Goal: Transaction & Acquisition: Book appointment/travel/reservation

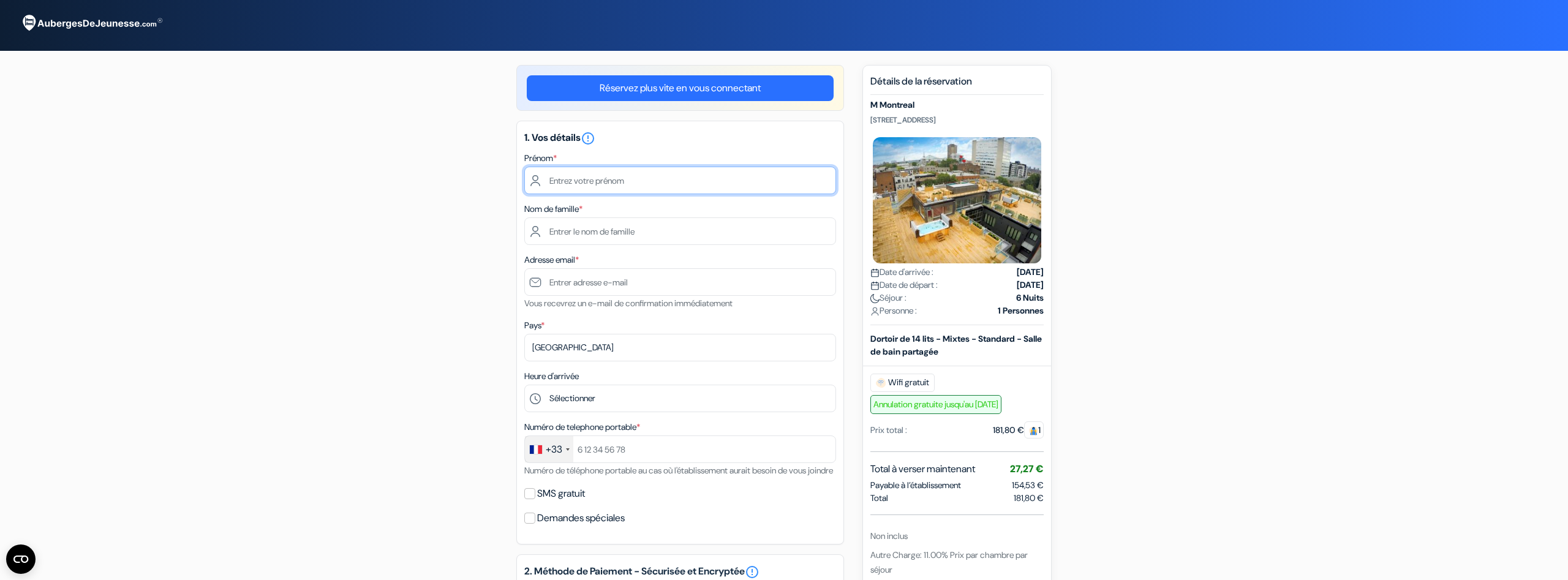
click at [567, 180] on input "text" at bounding box center [680, 180] width 312 height 28
type input "Antonin"
click at [605, 234] on input "text" at bounding box center [680, 231] width 312 height 28
type input "Thiery"
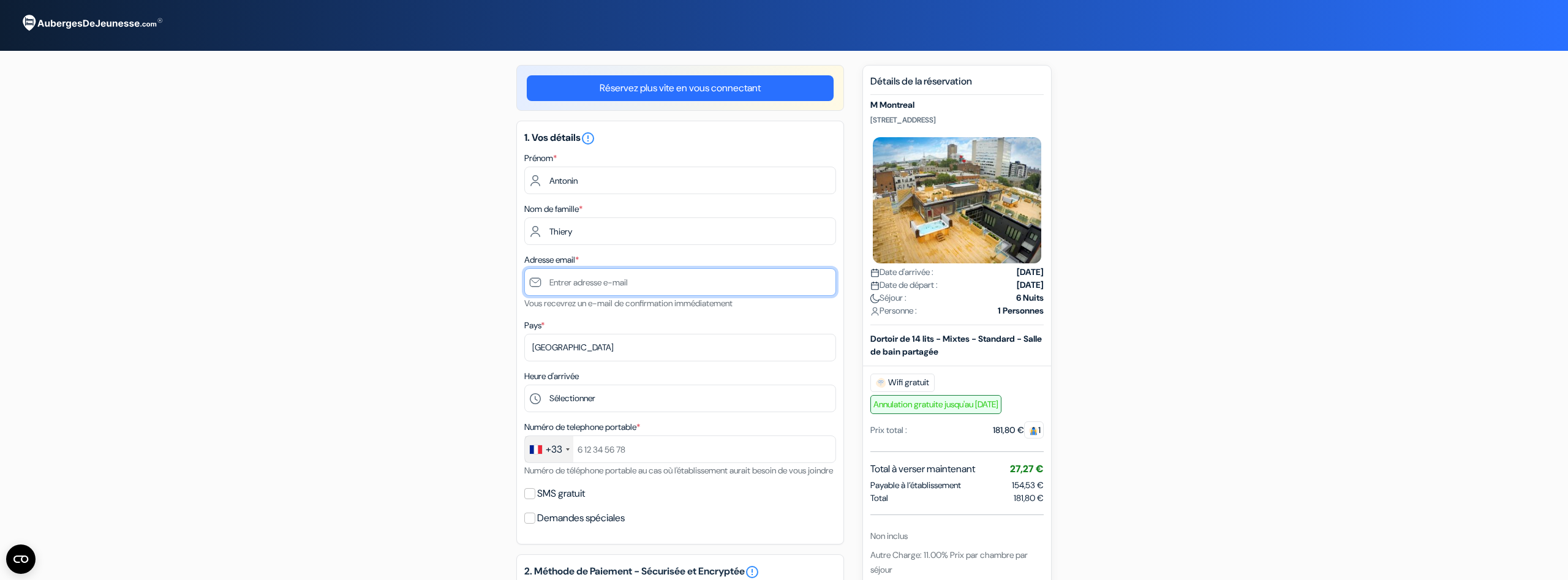
click at [620, 278] on input "text" at bounding box center [680, 282] width 312 height 28
click at [621, 280] on input "text" at bounding box center [680, 282] width 312 height 28
type input "[EMAIL_ADDRESS][DOMAIN_NAME]"
click at [398, 378] on div "add_box M [GEOGRAPHIC_DATA] [STREET_ADDRESS] Détails de l'établissement X M Mon…" at bounding box center [784, 566] width 809 height 1002
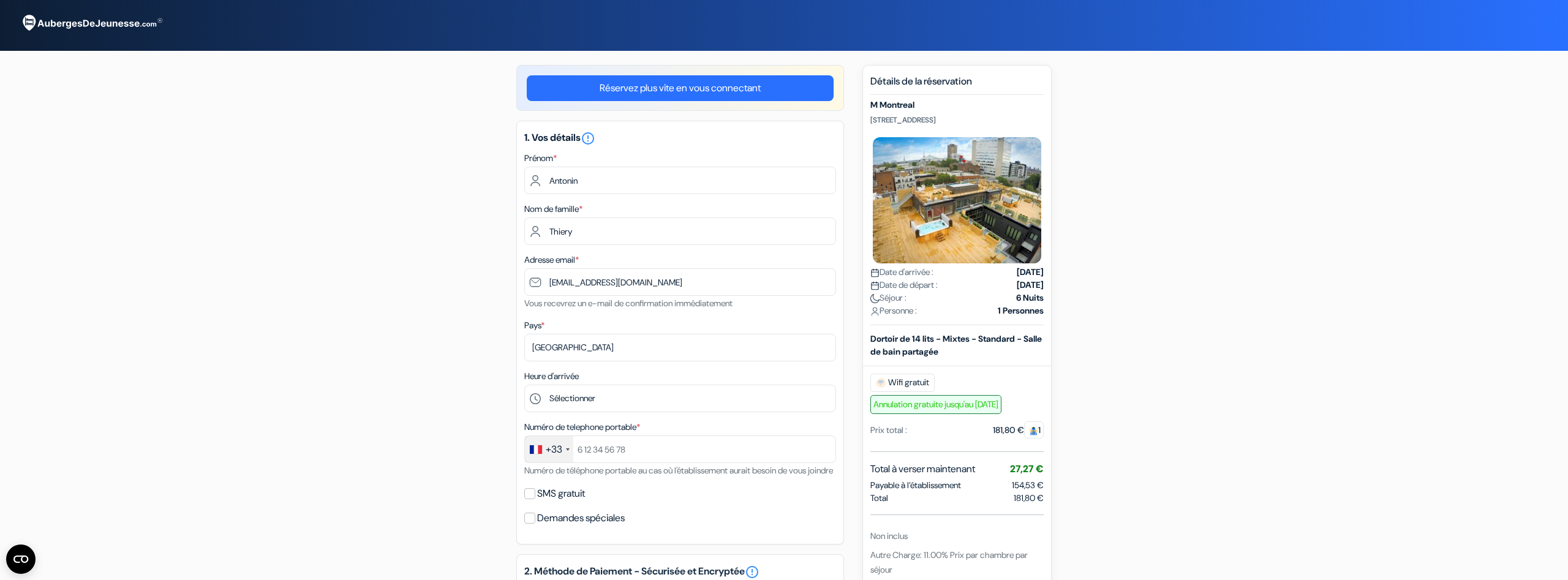
scroll to position [62, 0]
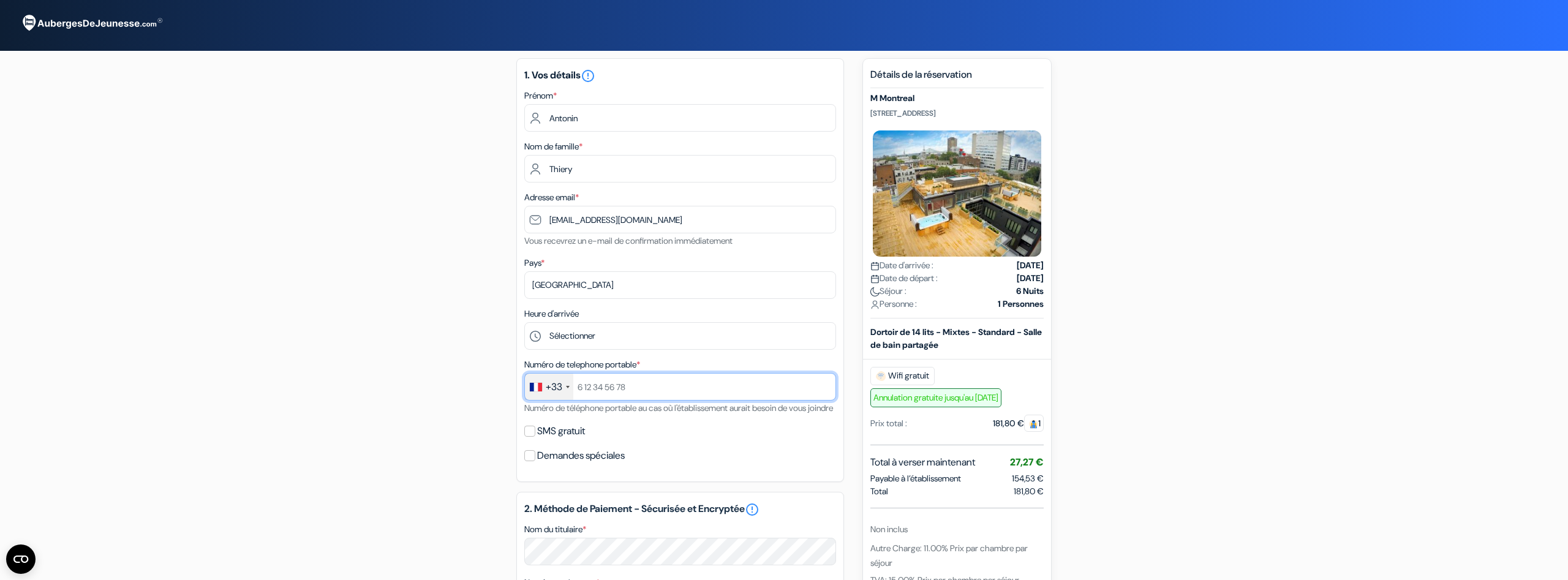
click at [605, 388] on input "text" at bounding box center [680, 386] width 312 height 28
drag, startPoint x: 581, startPoint y: 386, endPoint x: 751, endPoint y: 379, distance: 170.1
click at [759, 374] on input "778664675" at bounding box center [680, 386] width 312 height 28
click at [735, 388] on input "778664675" at bounding box center [680, 386] width 312 height 28
type input "778664675"
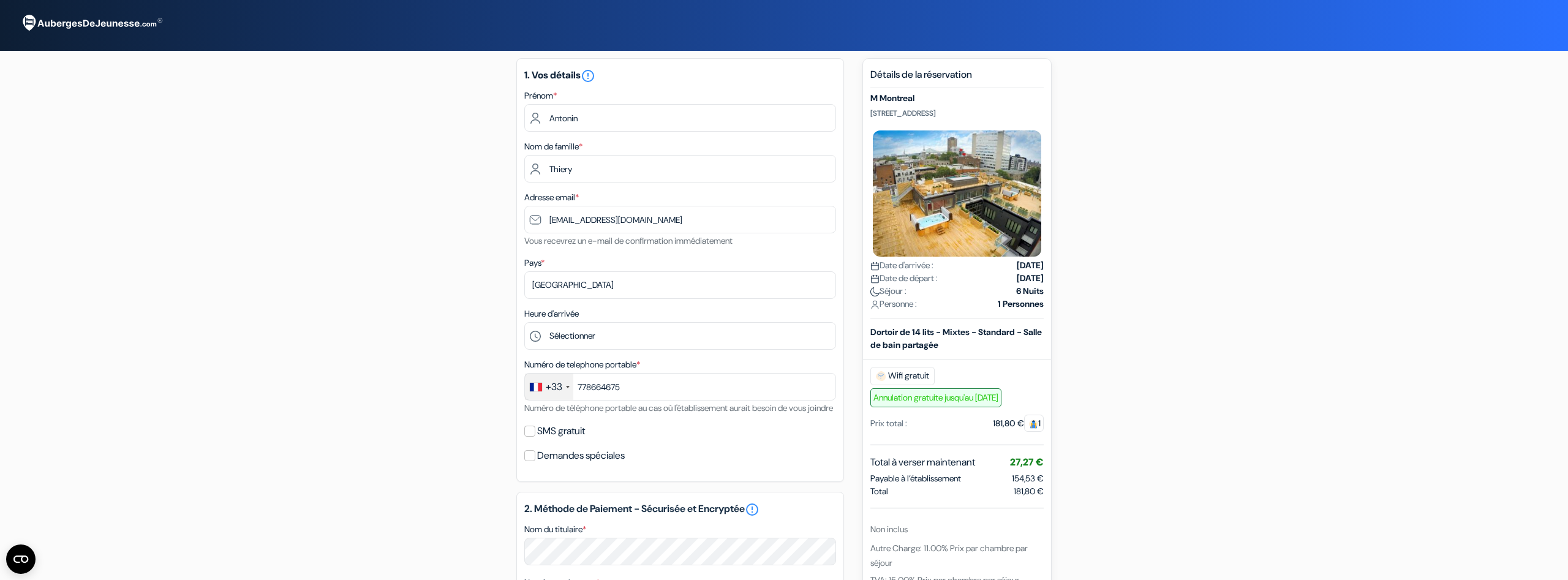
click at [354, 382] on form "Départ add_box M [GEOGRAPHIC_DATA] [STREET_ADDRESS] Détails de l'établissement …" at bounding box center [784, 456] width 1568 height 1037
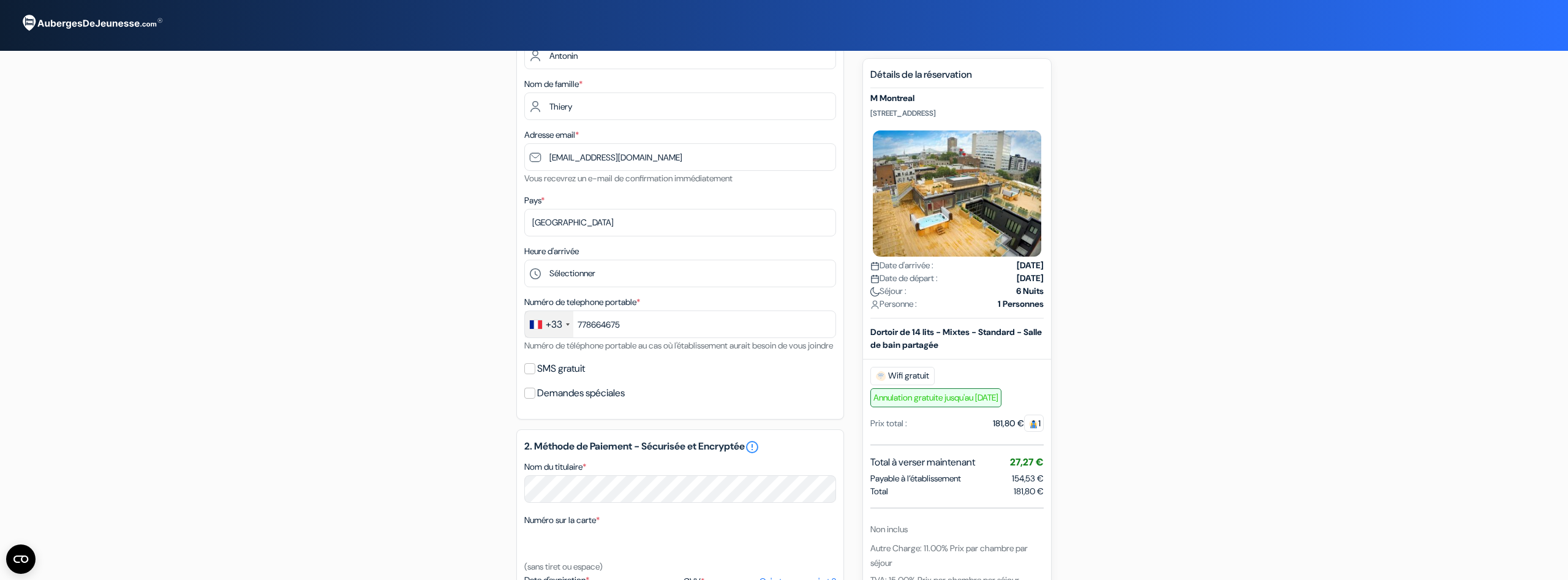
click at [354, 382] on form "Départ add_box M [GEOGRAPHIC_DATA] [STREET_ADDRESS] Détails de l'établissement …" at bounding box center [784, 393] width 1568 height 1037
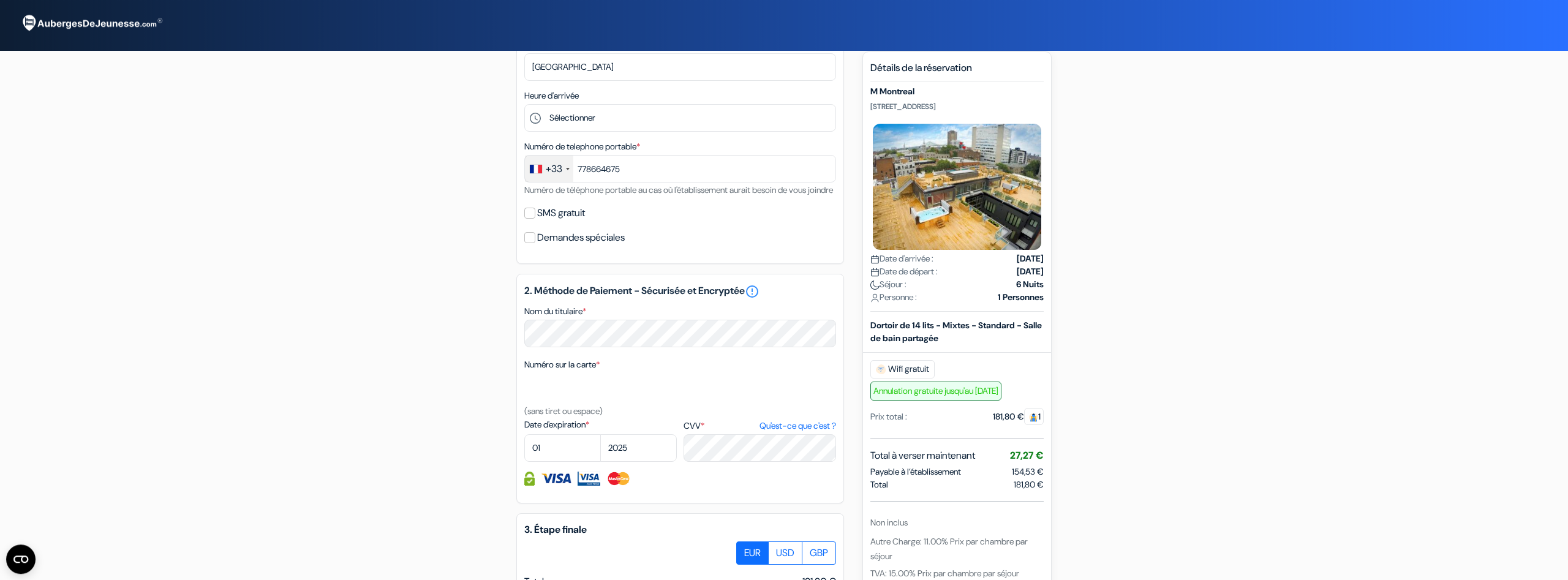
scroll to position [250, 0]
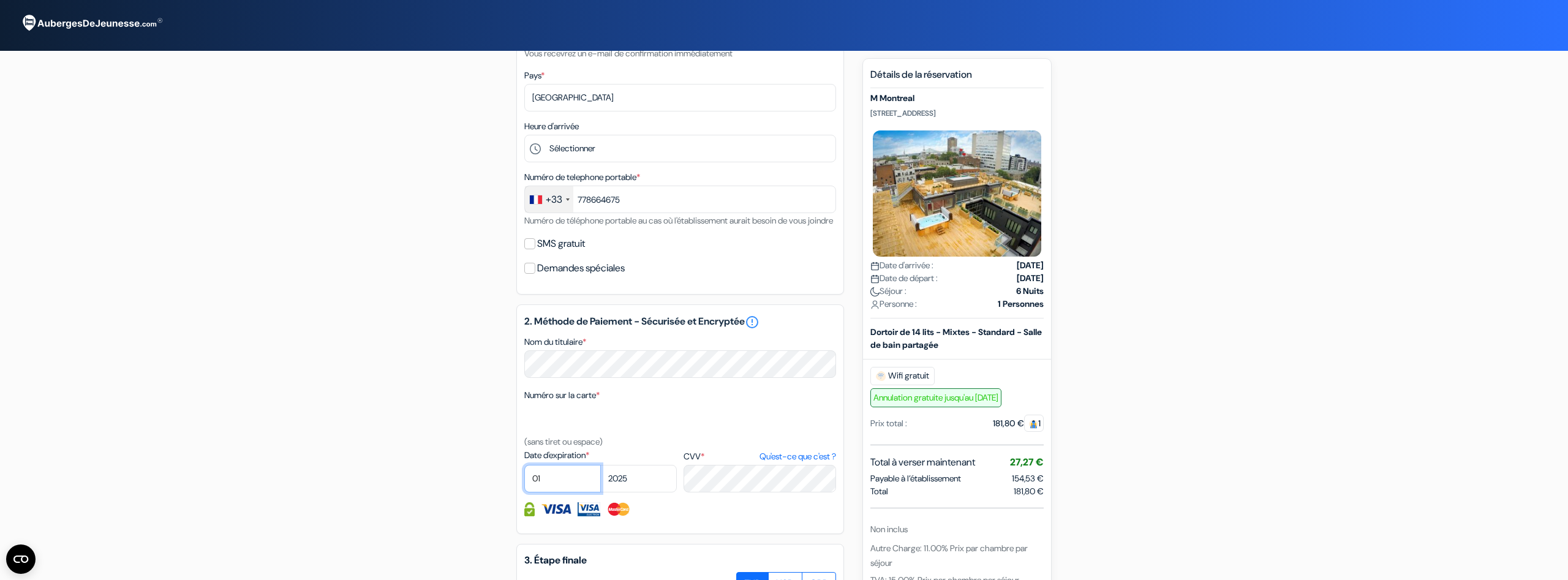
click at [524, 464] on select "01 02 03 04 05 06 07 08 09 10 11 12" at bounding box center [563, 478] width 76 height 28
select select "12"
click option "12" at bounding box center [0, 0] width 0 height 0
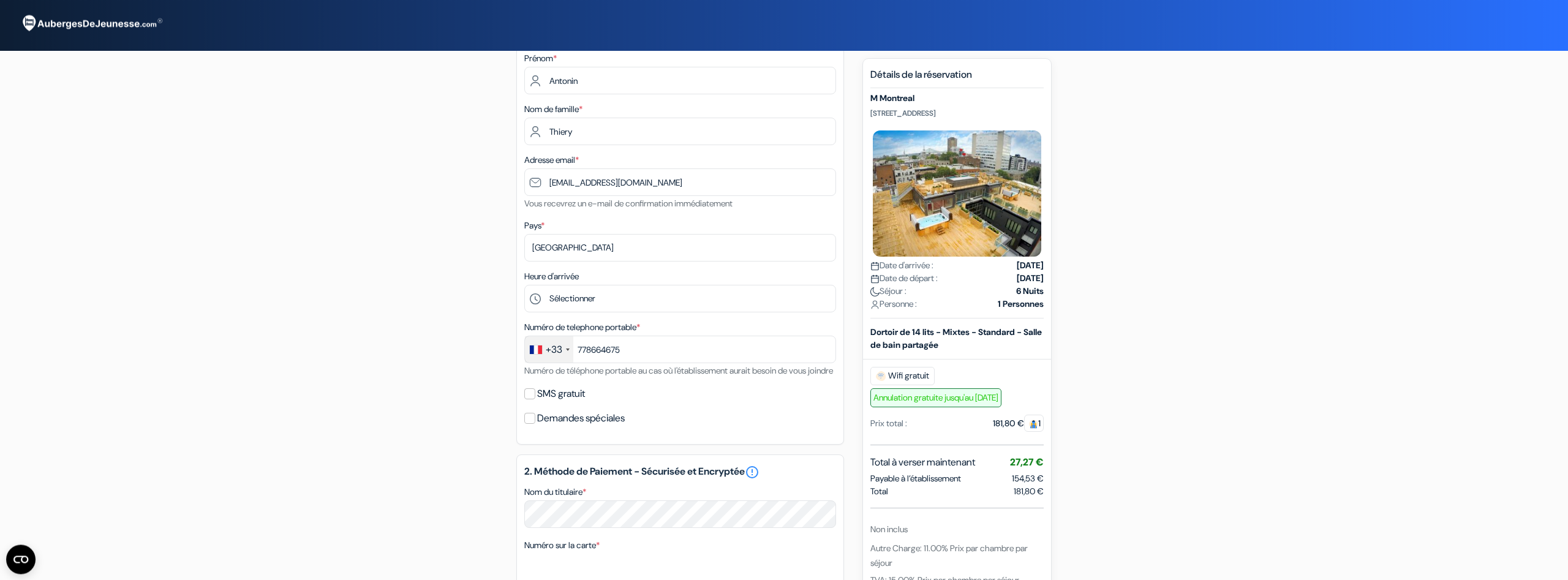
scroll to position [515, 0]
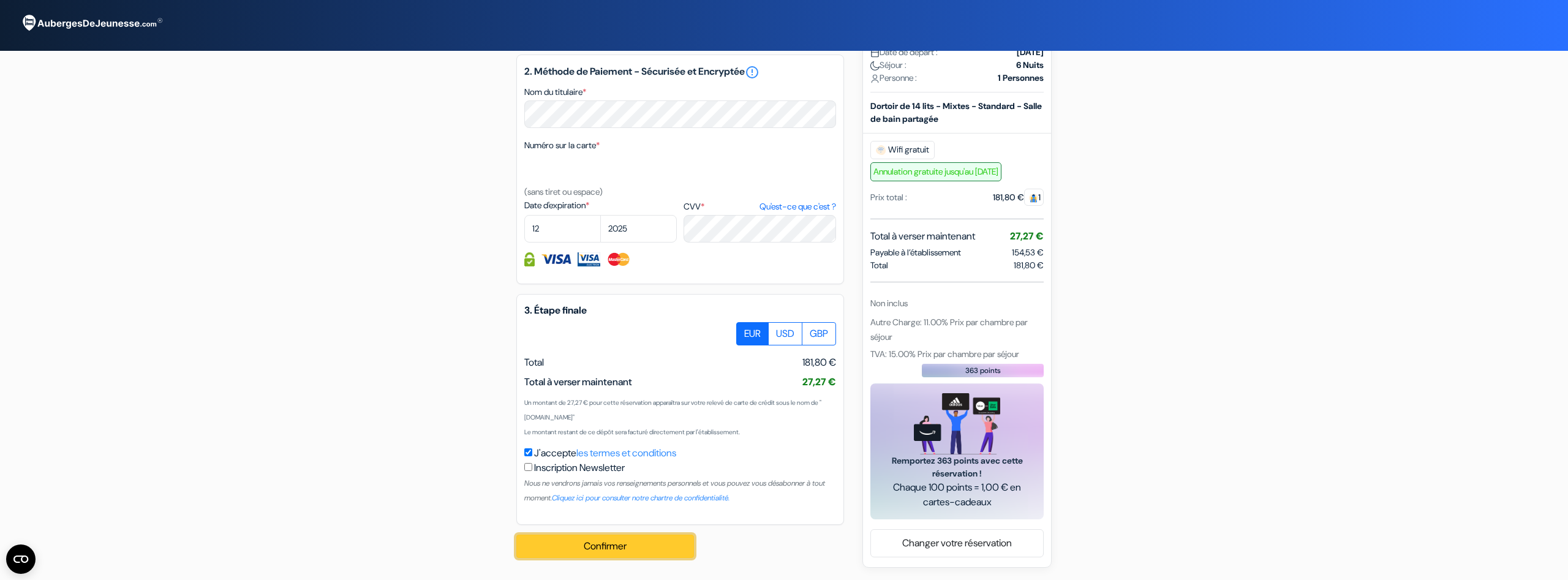
click at [616, 542] on button "Confirmer Loading..." at bounding box center [605, 546] width 178 height 23
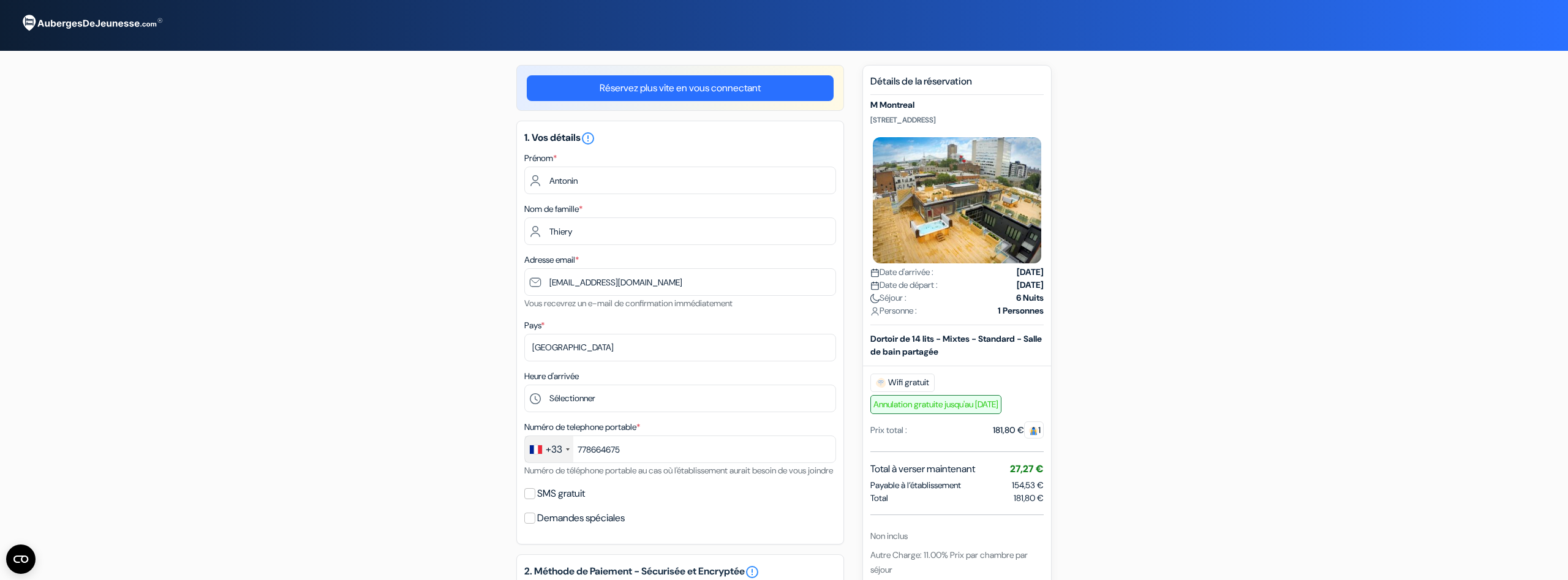
scroll to position [516, 0]
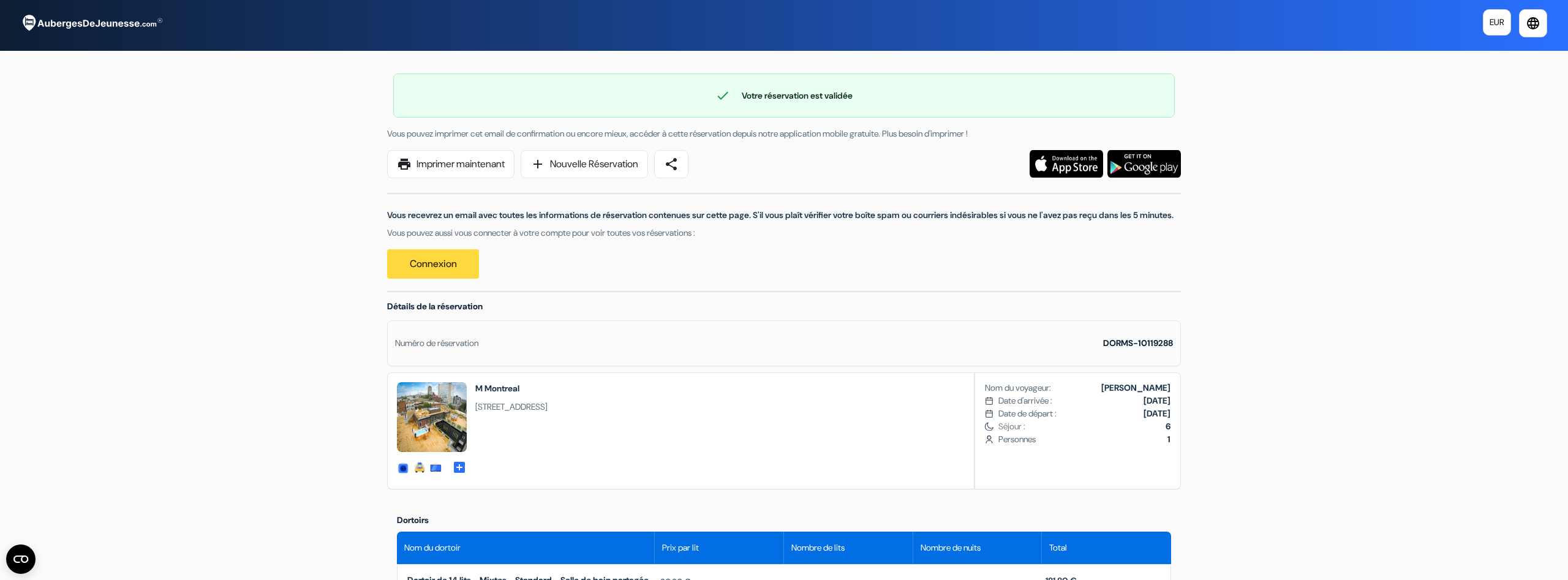
drag, startPoint x: 696, startPoint y: 125, endPoint x: 989, endPoint y: 128, distance: 293.0
click at [989, 128] on div "Vous pouvez imprimer cet email de confirmation ou encore mieux, accéder à cette…" at bounding box center [784, 134] width 809 height 13
click at [476, 164] on link "print Imprimer maintenant" at bounding box center [451, 163] width 127 height 28
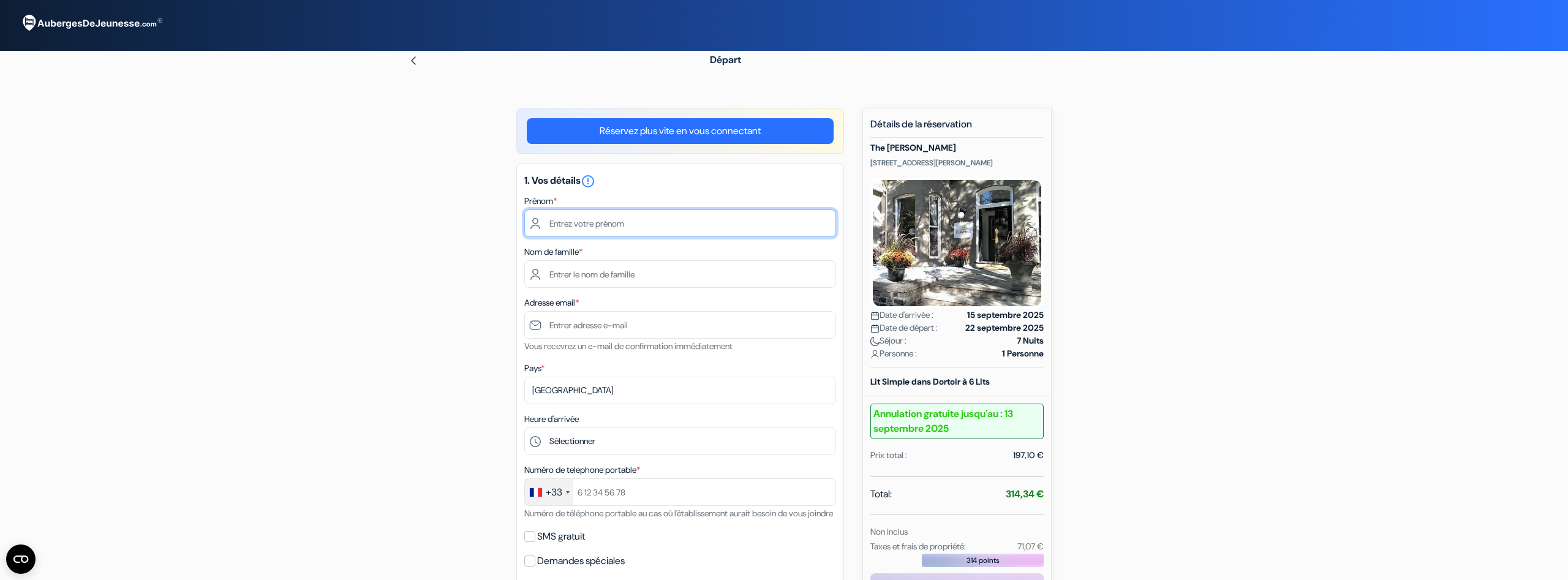
click at [610, 229] on input "text" at bounding box center [680, 223] width 312 height 28
type input "Antonin"
type input "Thiery"
click at [640, 311] on input "text" at bounding box center [680, 324] width 312 height 28
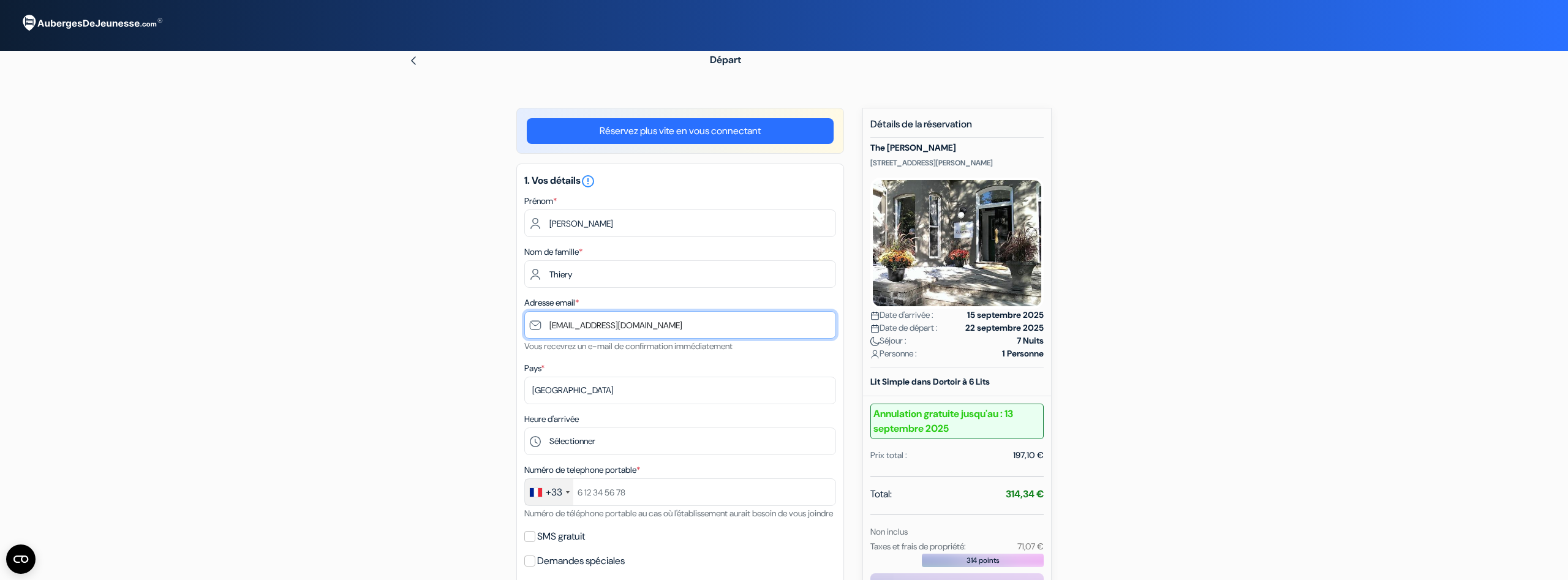
type input "[EMAIL_ADDRESS][DOMAIN_NAME]"
click at [524, 377] on select "Selectionner le pays Abkhazie [GEOGRAPHIC_DATA] [GEOGRAPHIC_DATA] [GEOGRAPHIC_D…" at bounding box center [680, 390] width 312 height 28
click at [417, 391] on div "add_box The Clarence Park 7 Clarence Square, Toronto, Canada Détails de l'établ…" at bounding box center [784, 580] width 809 height 946
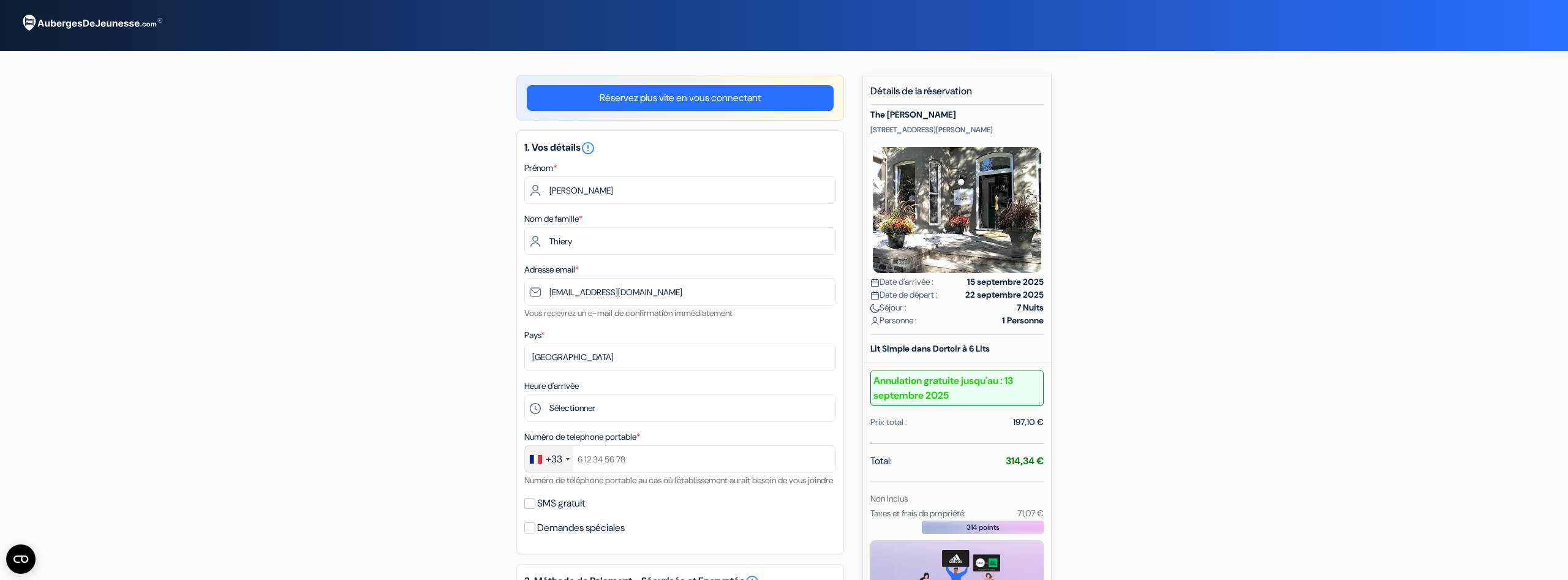
scroll to position [62, 0]
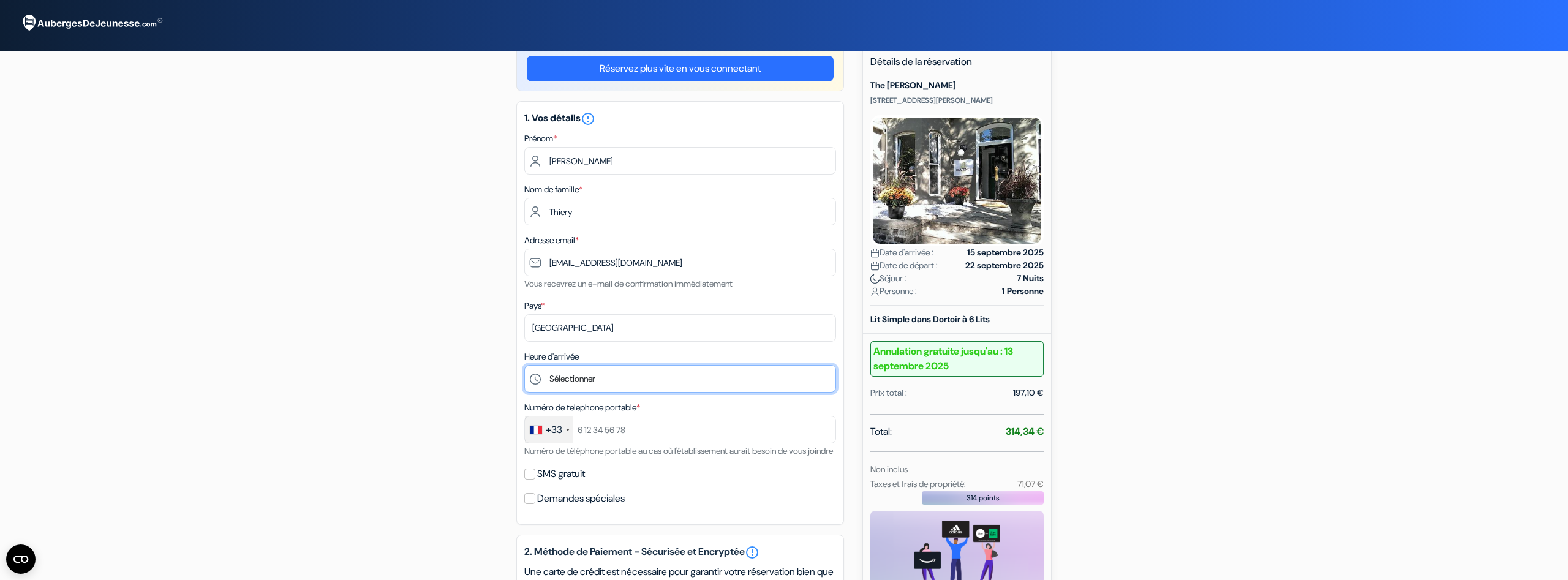
click at [524, 365] on select "Sélectionner 15:00 16:00 17:00 18:00 19:00 20:00 21:00 22:00" at bounding box center [680, 378] width 312 height 28
select select "19"
click option "19:00" at bounding box center [0, 0] width 0 height 0
click at [252, 429] on form "Départ add_box The Clarence Park 7 Clarence Square, Toronto, Canada no_plan *" at bounding box center [784, 470] width 1568 height 980
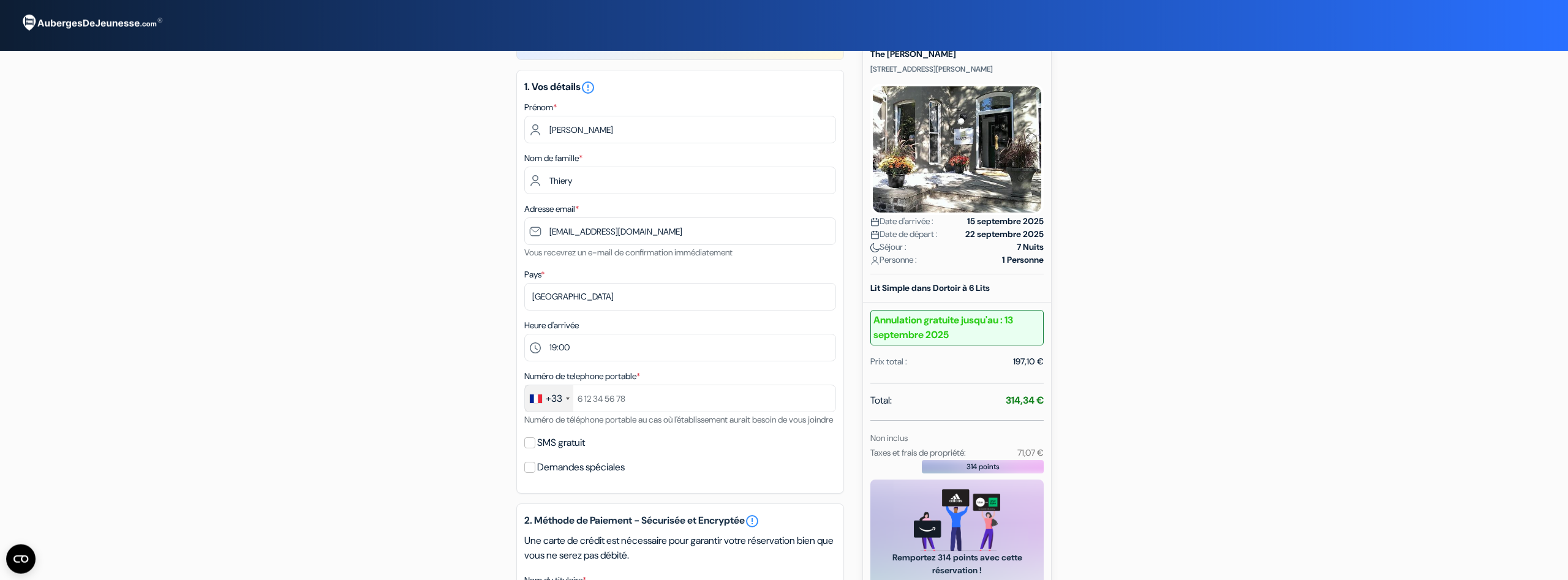
scroll to position [125, 0]
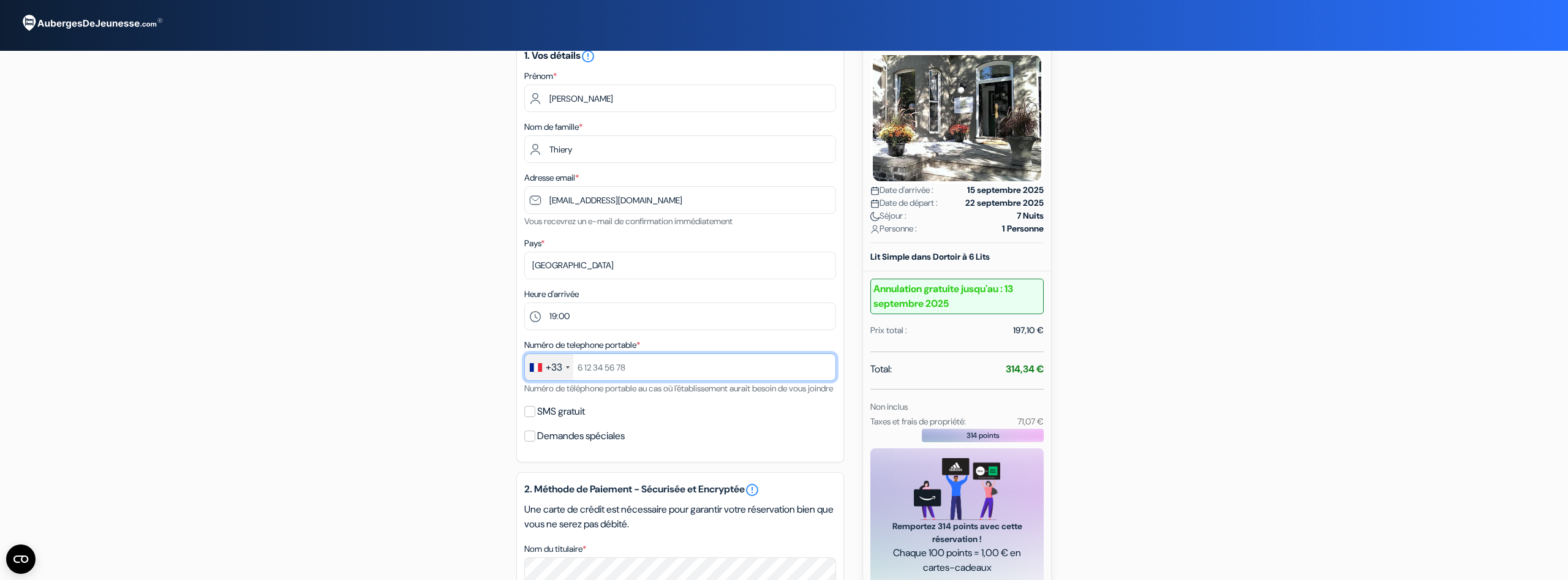
click at [611, 373] on input "text" at bounding box center [680, 367] width 312 height 28
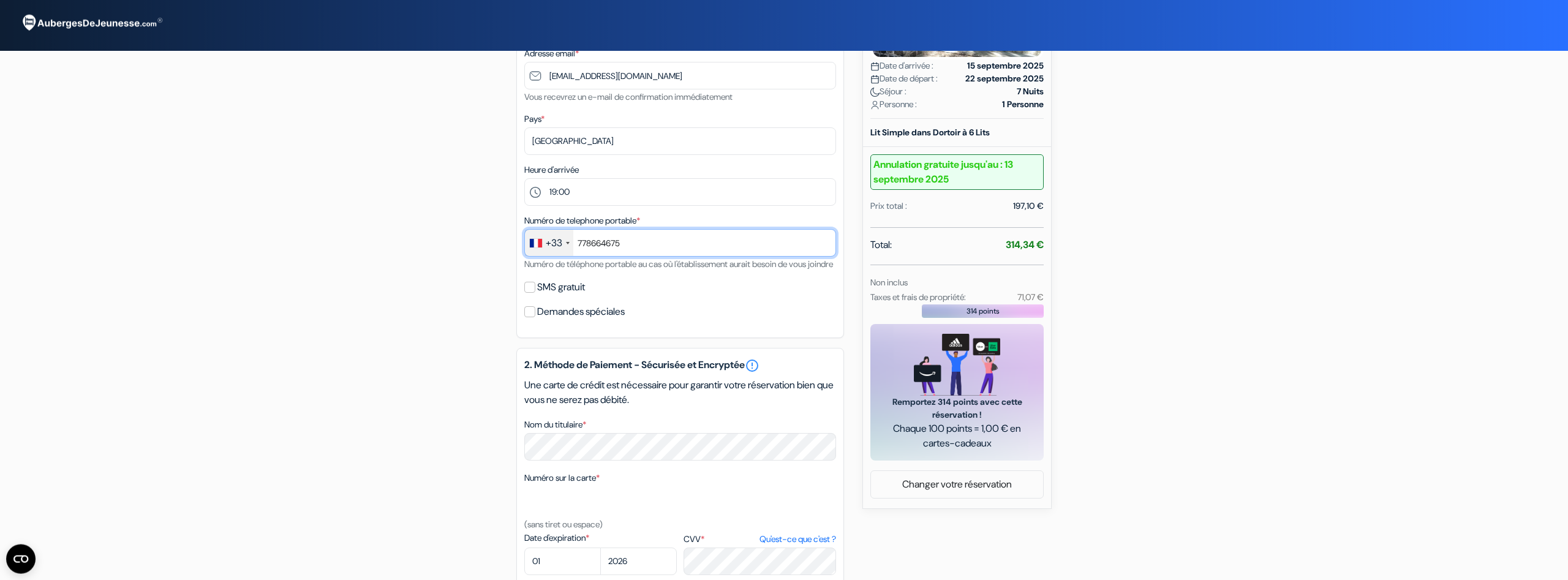
scroll to position [250, 0]
type input "778664675"
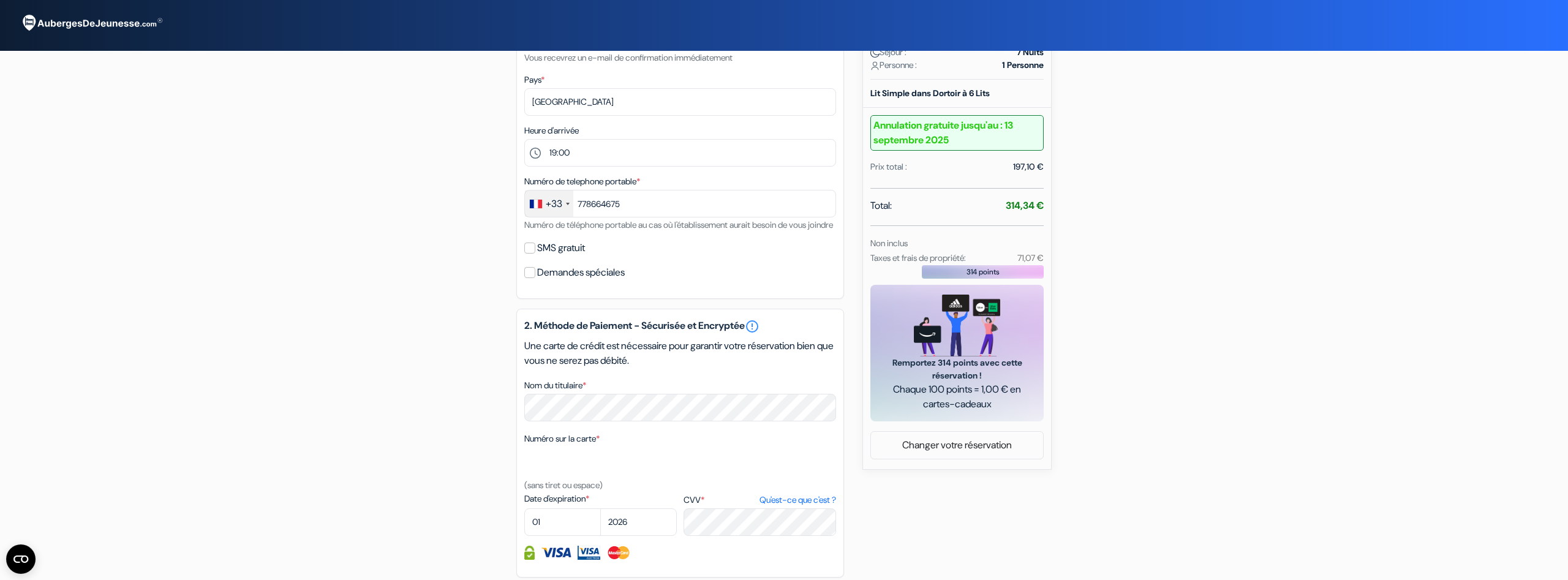
scroll to position [312, 0]
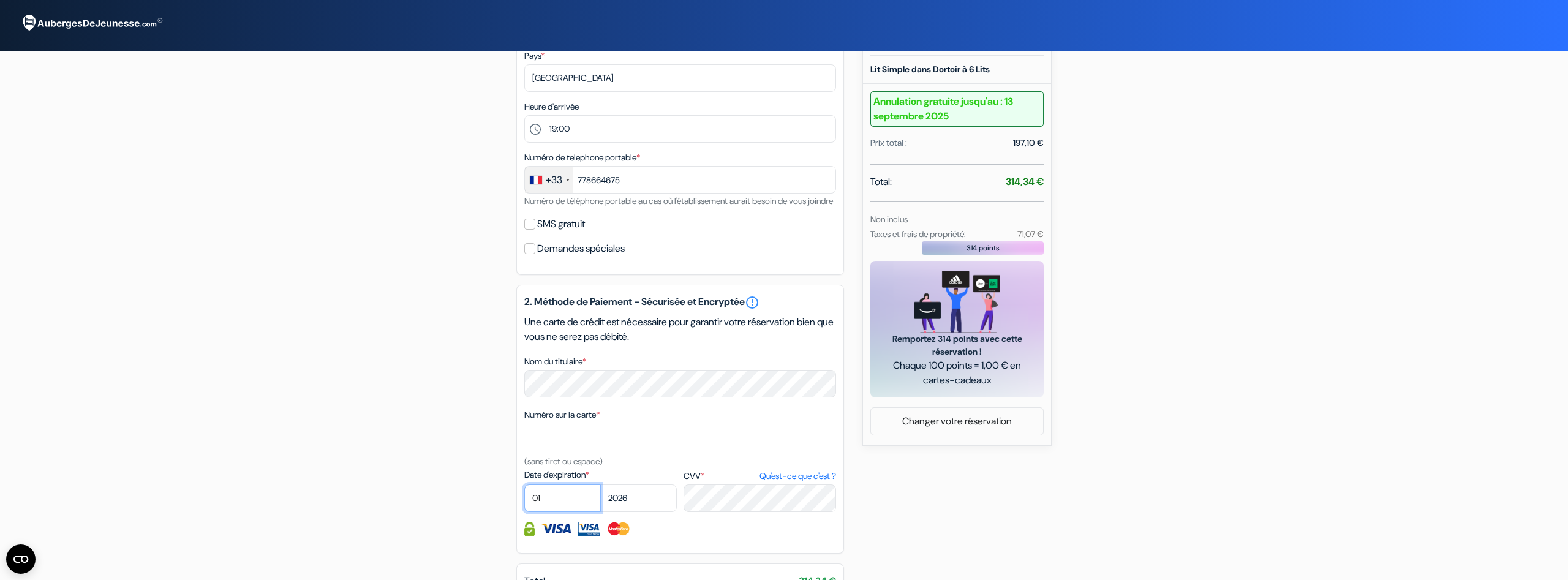
select select "12"
click option "12" at bounding box center [0, 0] width 0 height 0
click at [600, 484] on select "2025 2026 2027 2028 2029 2030 2031 2032 2033 2034 2035 2036 2037 2038 2039 2040…" at bounding box center [638, 498] width 76 height 28
select select "2025"
click option "2025" at bounding box center [0, 0] width 0 height 0
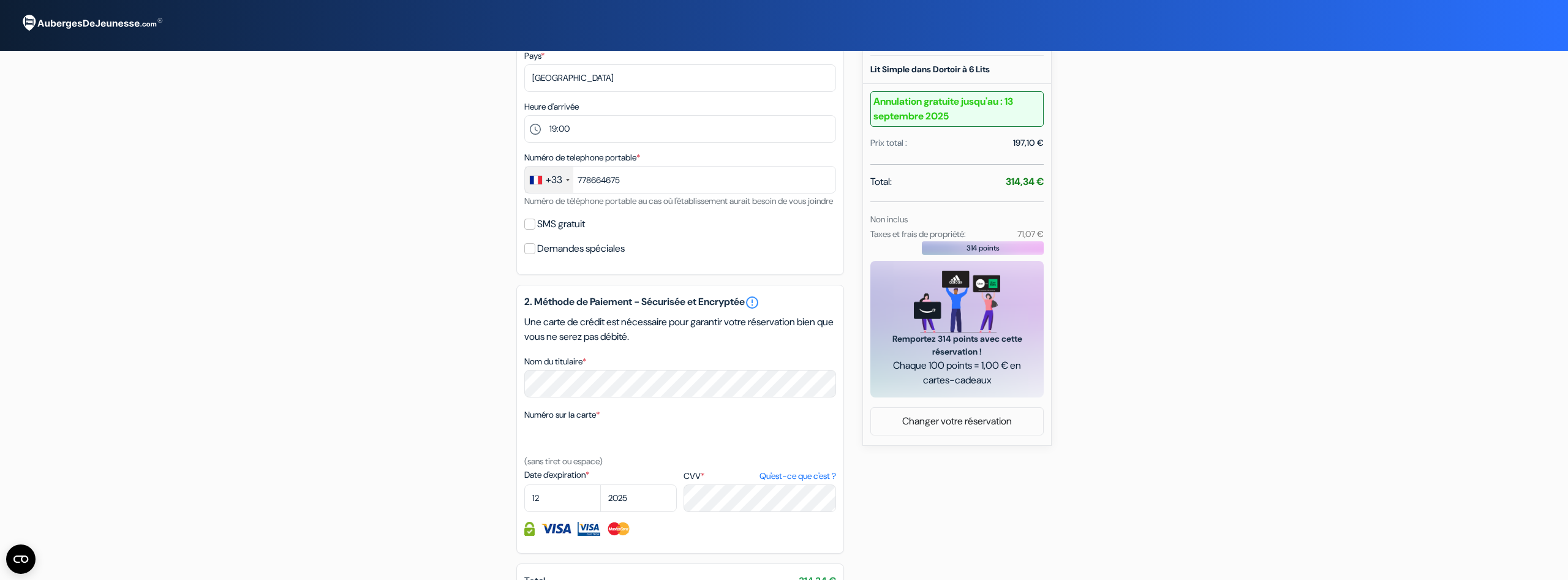
click at [296, 359] on form "Départ add_box The Clarence Park 7 Clarence Square, Toronto, Canada no_plan *" at bounding box center [784, 221] width 1568 height 980
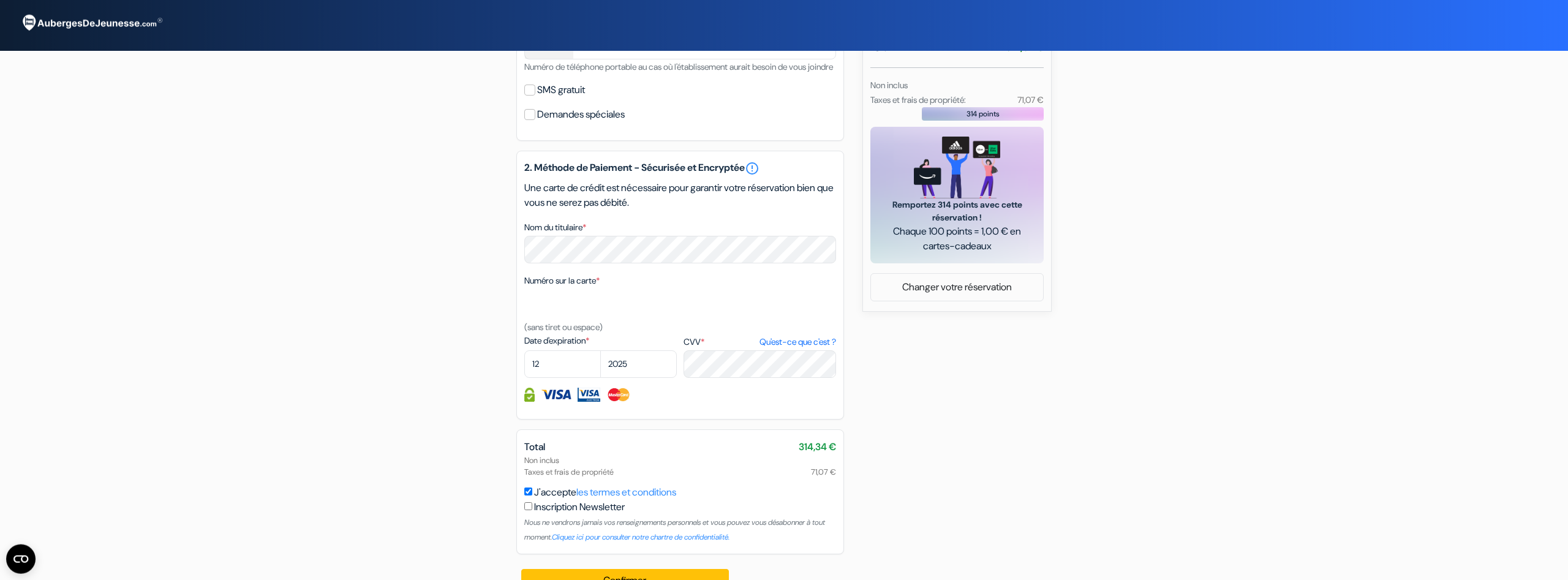
scroll to position [488, 0]
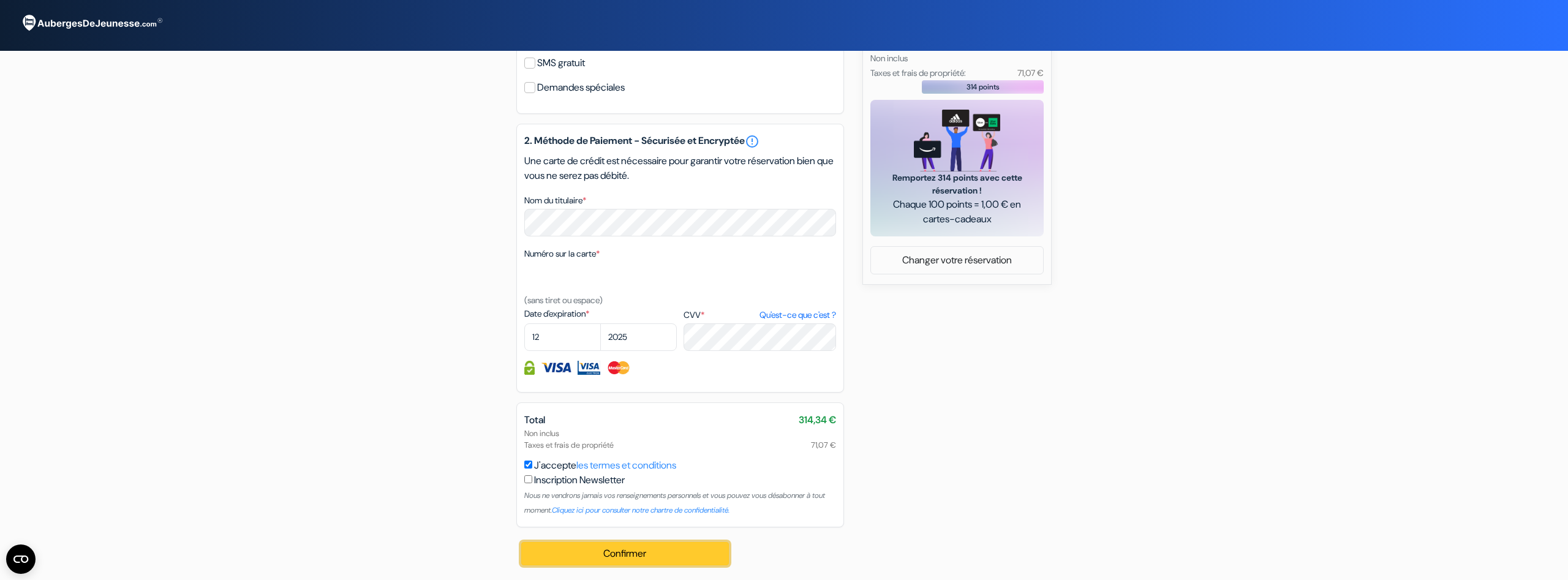
click at [610, 555] on button "Confirmer Loading..." at bounding box center [625, 553] width 208 height 23
click at [621, 552] on button "Confirmer Loading..." at bounding box center [625, 553] width 208 height 23
click at [597, 551] on button "Confirmer Loading..." at bounding box center [625, 553] width 208 height 23
click at [92, 20] on img at bounding box center [91, 23] width 153 height 33
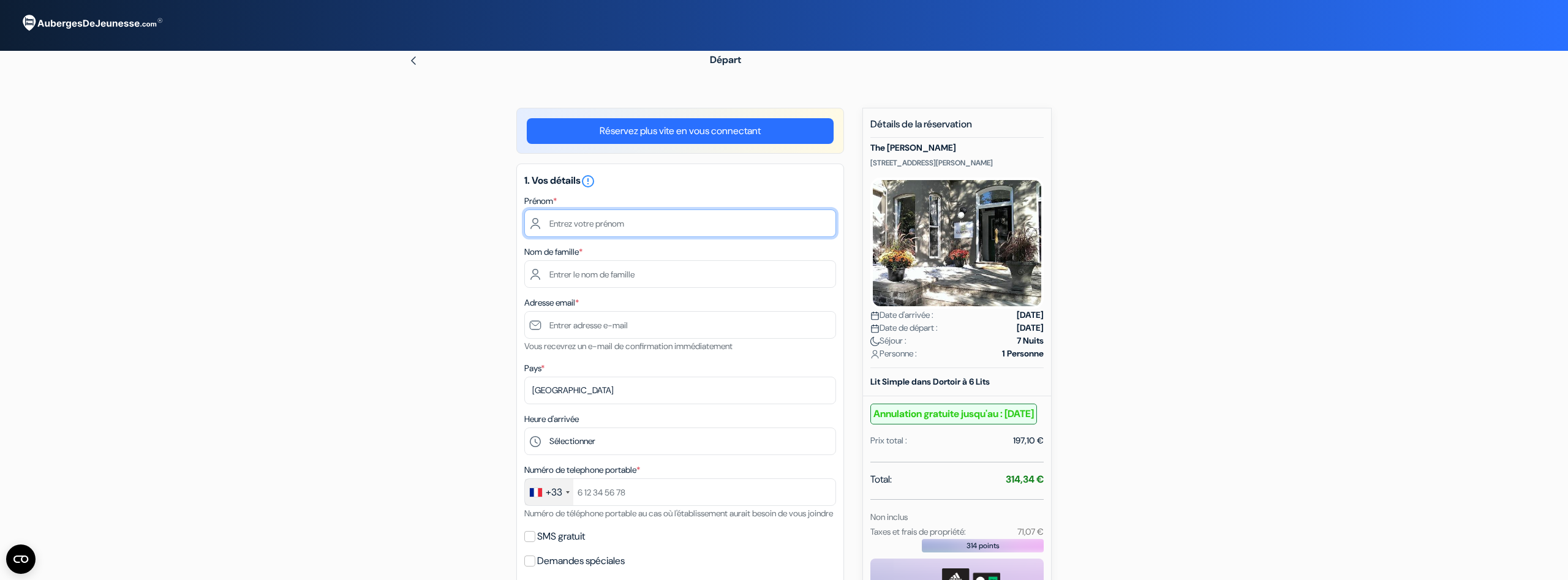
click at [589, 217] on input "text" at bounding box center [680, 223] width 312 height 28
type input "Antonin"
click at [607, 282] on input "text" at bounding box center [680, 274] width 312 height 28
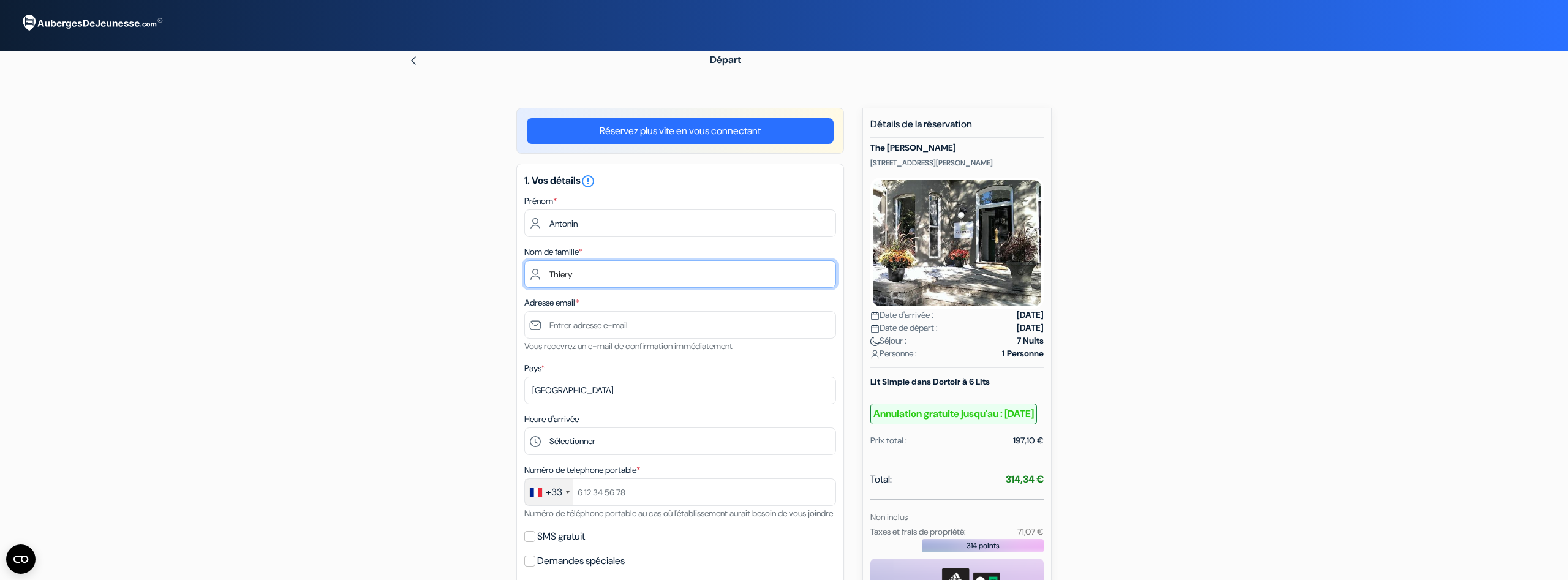
type input "Thiery"
click at [605, 325] on input "text" at bounding box center [680, 324] width 312 height 28
type input "[EMAIL_ADDRESS][DOMAIN_NAME]"
click at [524, 377] on select "Selectionner le pays Abkhazie Afghanistan Afrique du Sud Albanie Algérie Allema…" at bounding box center [680, 390] width 312 height 28
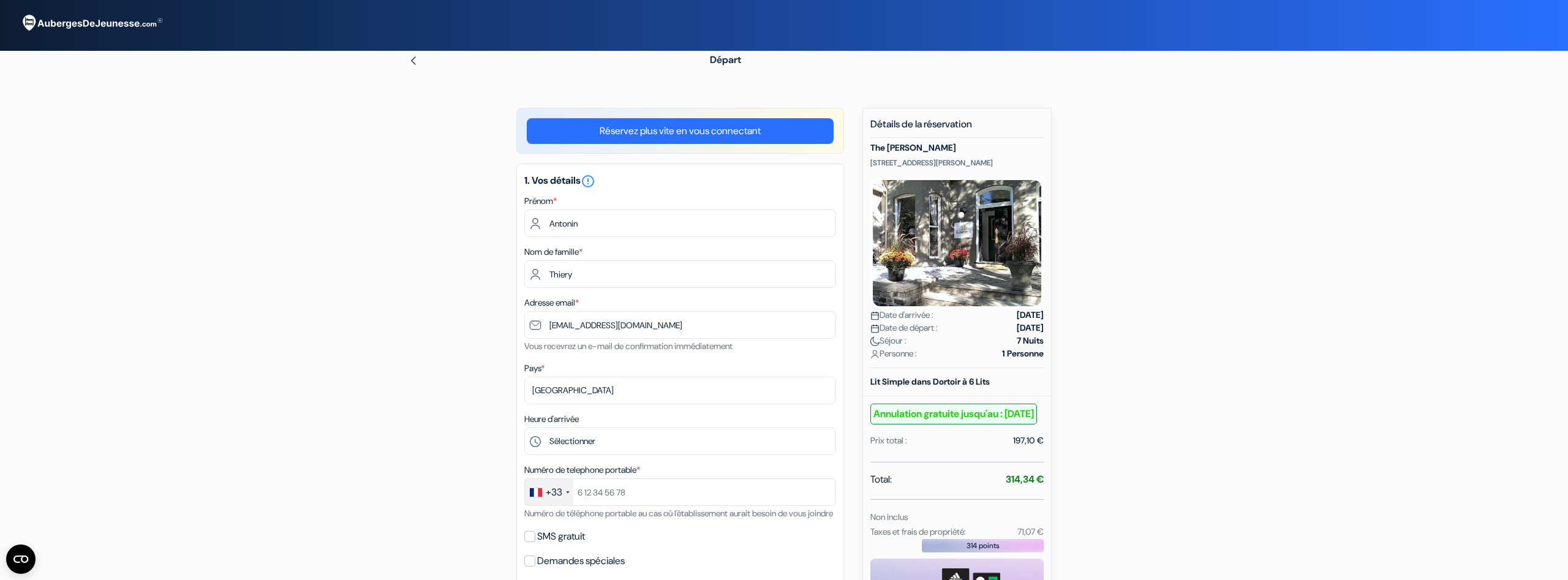
click at [370, 390] on form "Départ add_box The Clarence Park 7 Clarence Square, Toronto, Canada no_plan *" at bounding box center [784, 533] width 1568 height 980
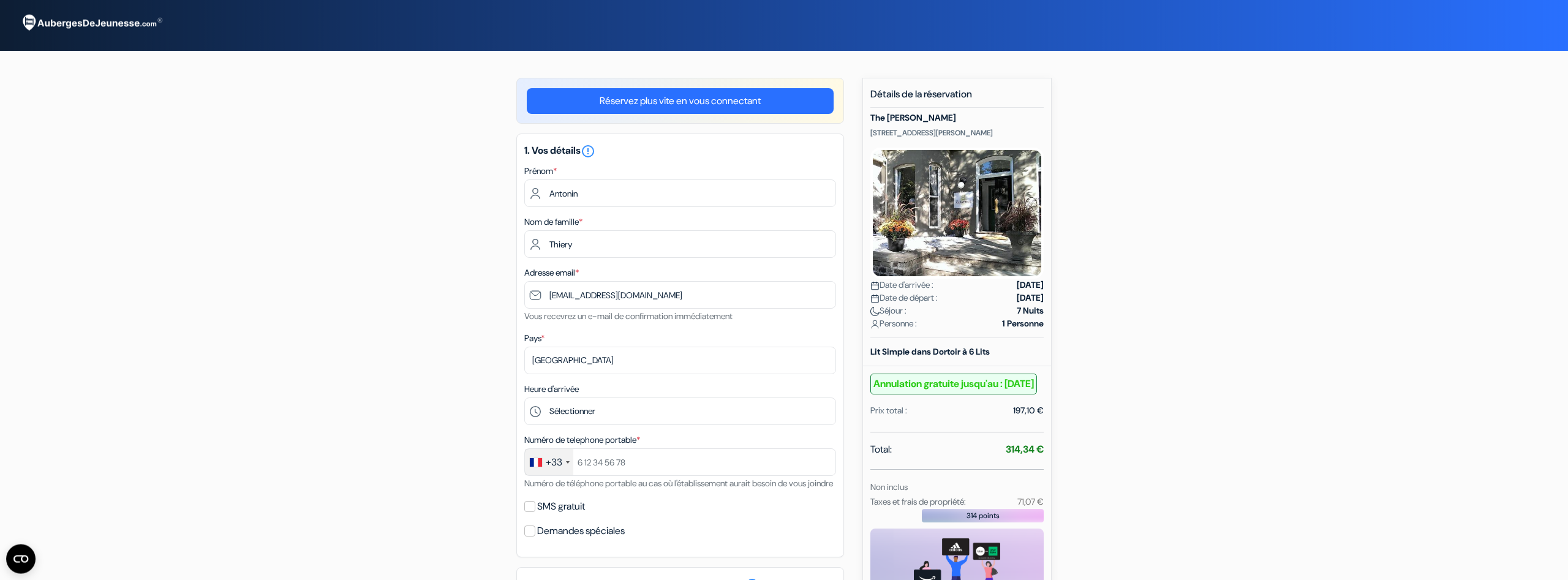
scroll to position [62, 0]
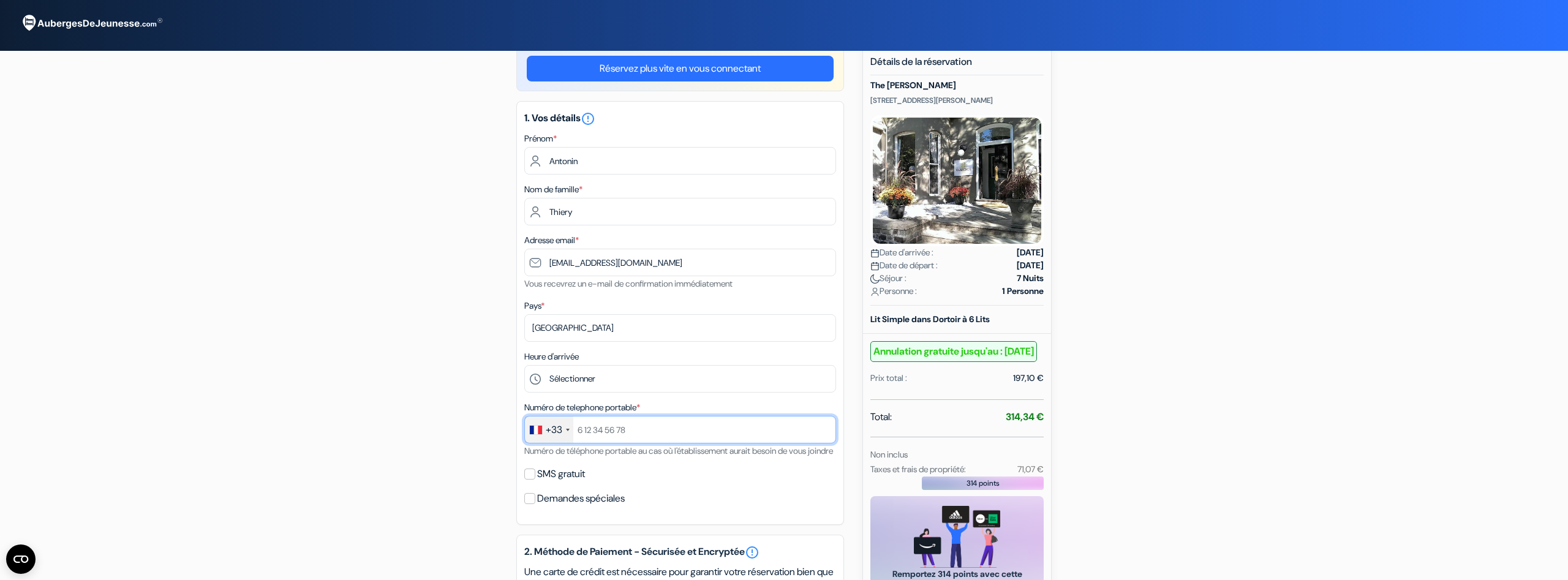
click at [631, 436] on input "text" at bounding box center [680, 429] width 312 height 28
type input "7 78 66 46 75"
click at [287, 495] on form "Départ add_box The Clarence Park 7 Clarence Square, Toronto, Canada no_plan *" at bounding box center [784, 470] width 1568 height 980
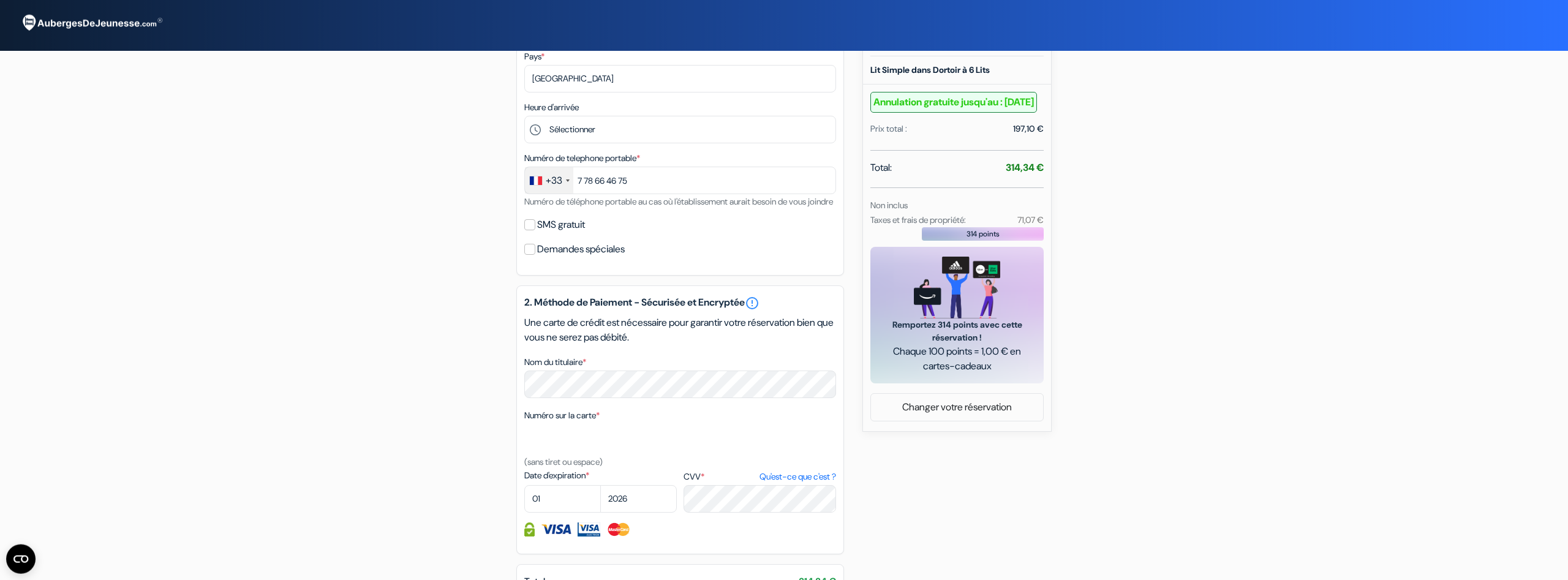
scroll to position [312, 0]
click at [524, 484] on select "01 02 03 04 05 06 07 08 09 10 11 12" at bounding box center [563, 498] width 76 height 28
select select "12"
click option "12" at bounding box center [0, 0] width 0 height 0
click at [600, 484] on select "2025 2026 2027 2028 2029 2030 2031 2032 2033 2034 2035 2036 2037 2038 2039 2040…" at bounding box center [638, 498] width 76 height 28
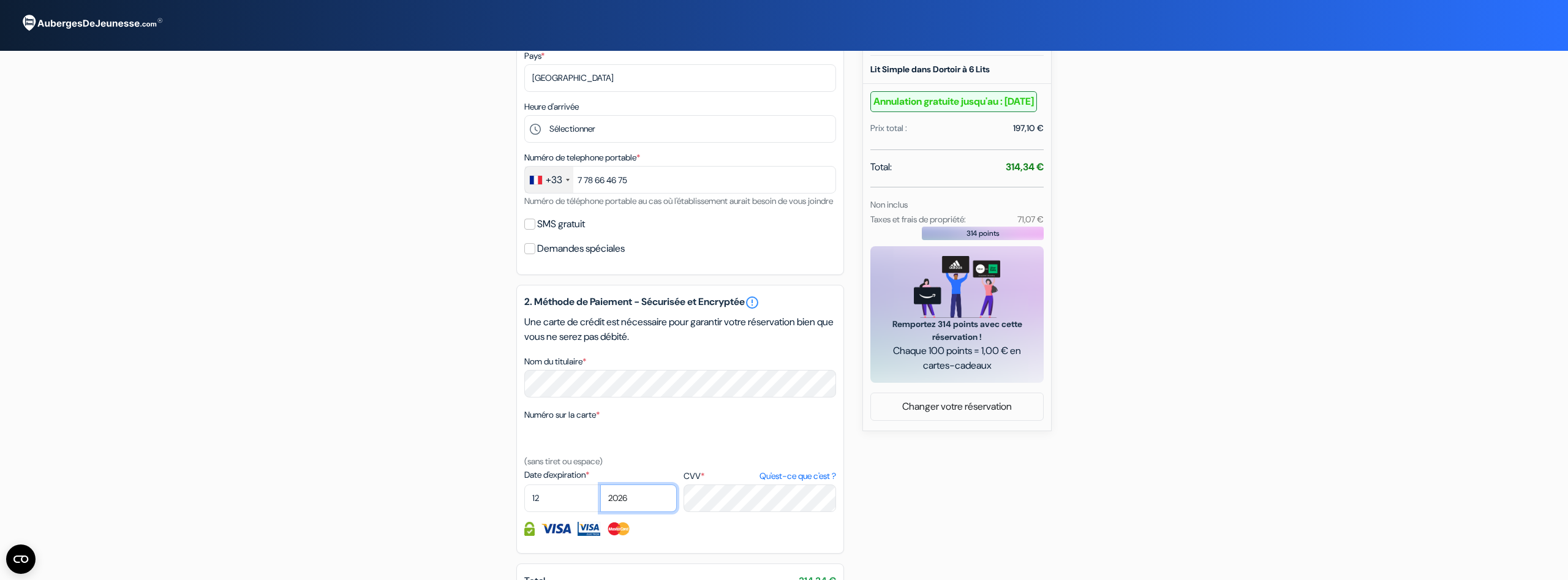
select select "2025"
click option "2025" at bounding box center [0, 0] width 0 height 0
click at [255, 449] on form "Départ add_box The Clarence Park 7 Clarence Square, Toronto, Canada no_plan *" at bounding box center [784, 221] width 1568 height 980
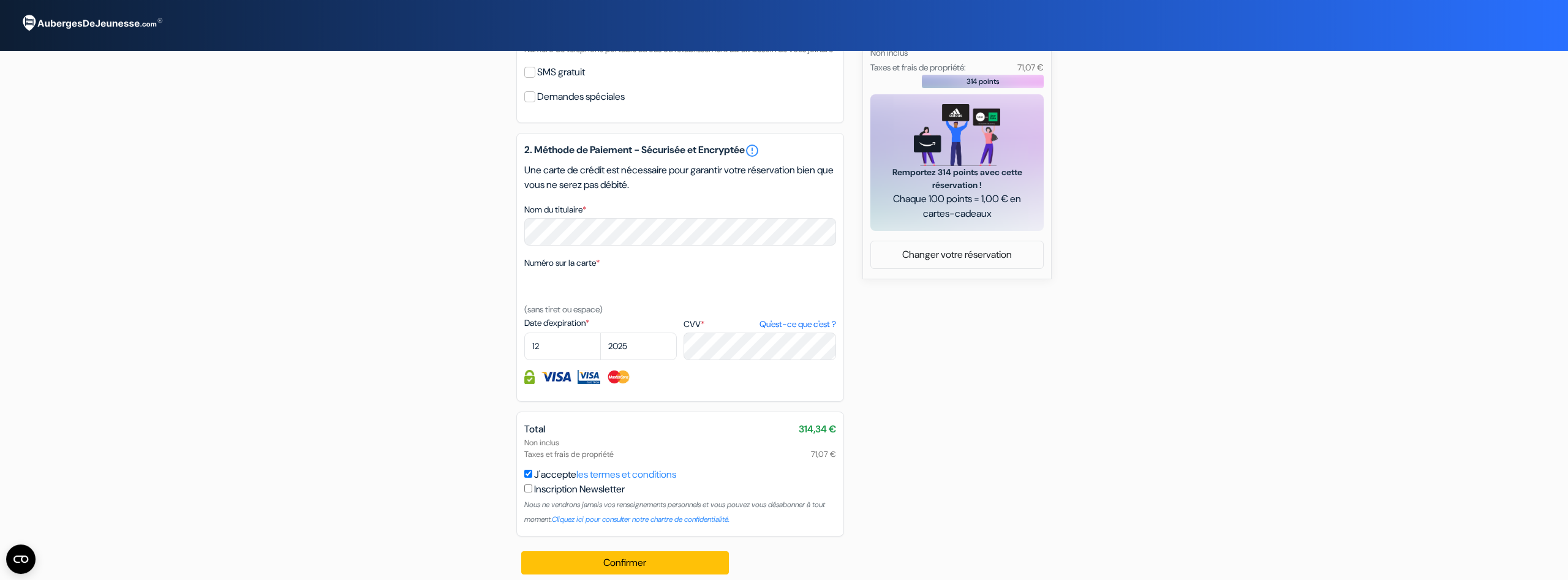
scroll to position [488, 0]
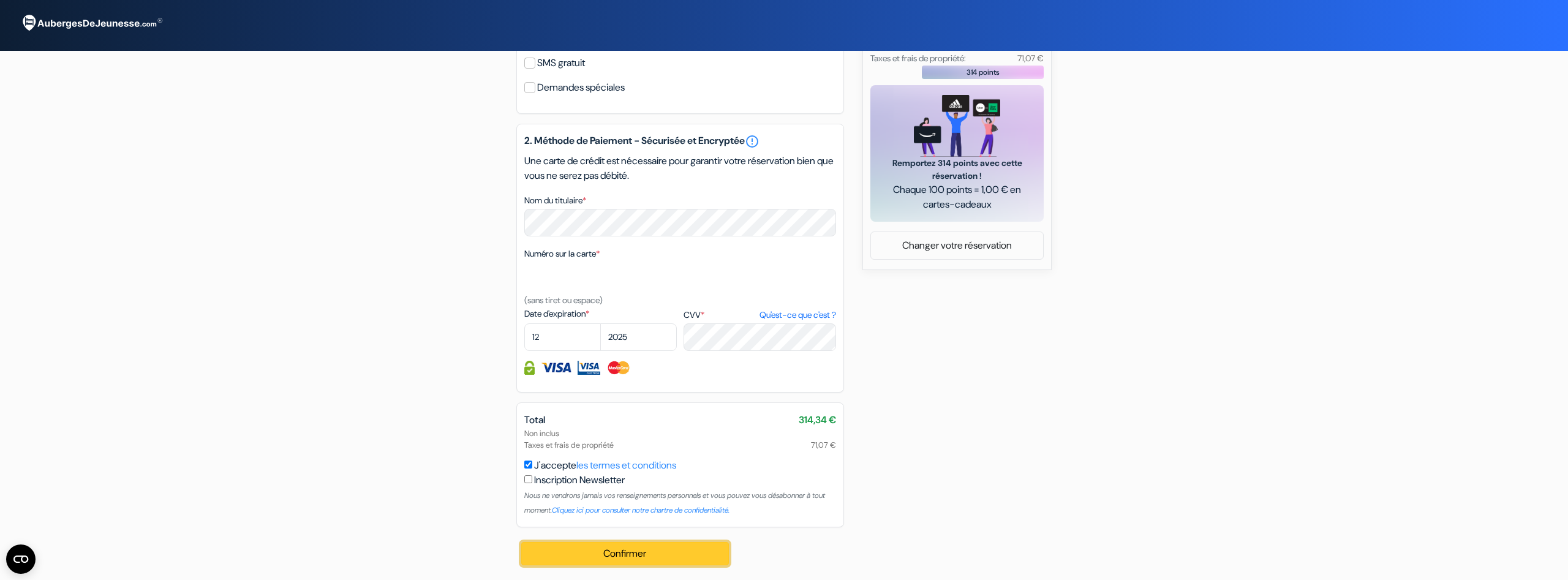
click at [621, 560] on button "Confirmer Loading..." at bounding box center [625, 553] width 208 height 23
click at [633, 546] on button "Confirmer Loading..." at bounding box center [625, 553] width 208 height 23
click at [623, 557] on button "Confirmer Loading..." at bounding box center [625, 553] width 208 height 23
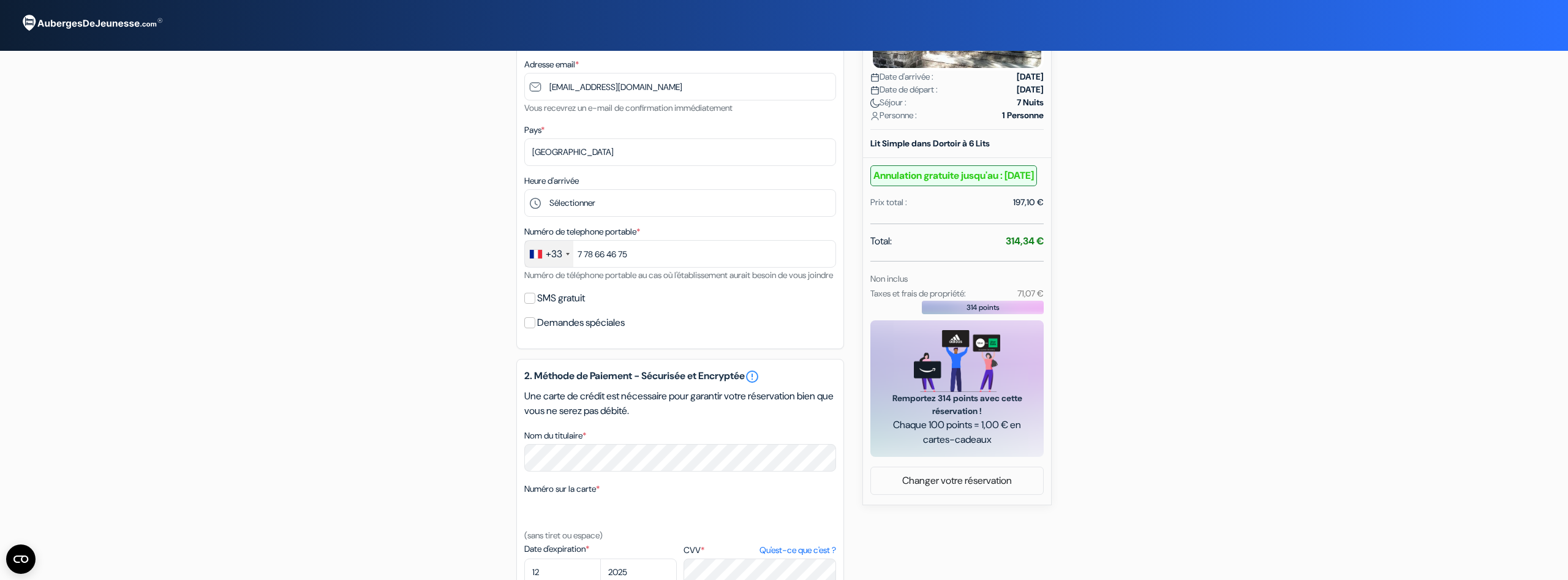
scroll to position [0, 0]
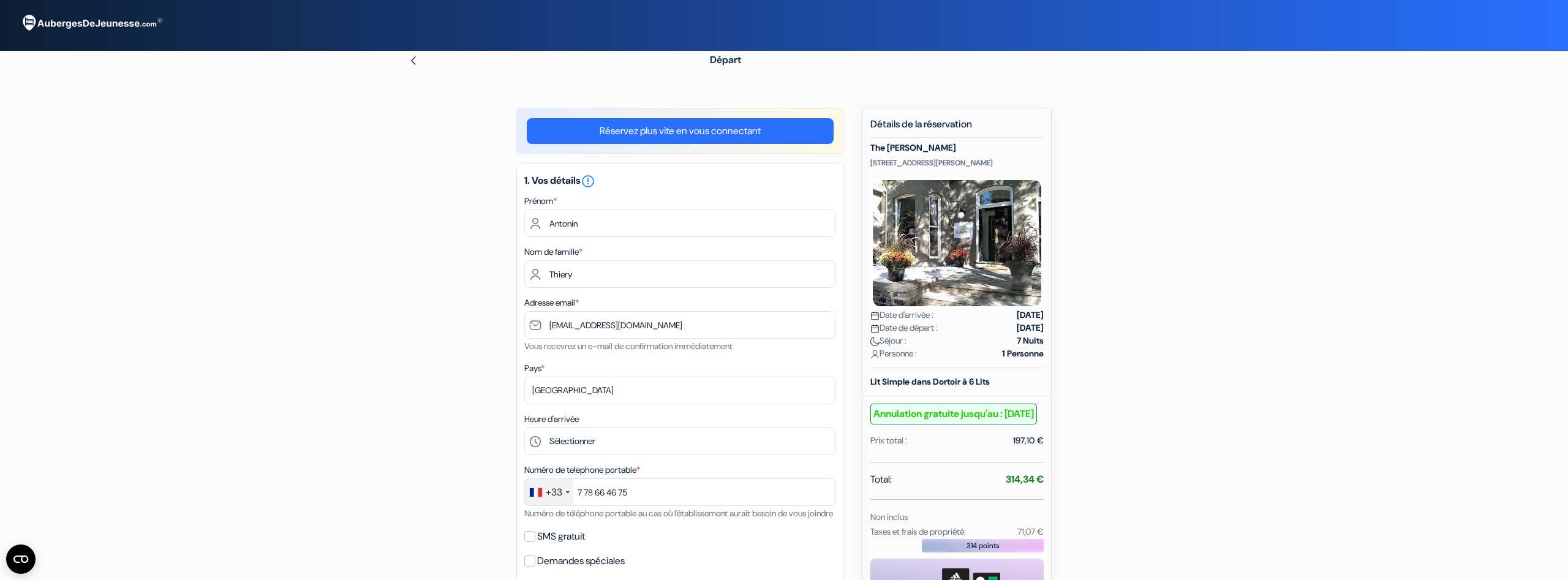
click at [664, 126] on link "Réservez plus vite en vous connectant" at bounding box center [680, 131] width 307 height 25
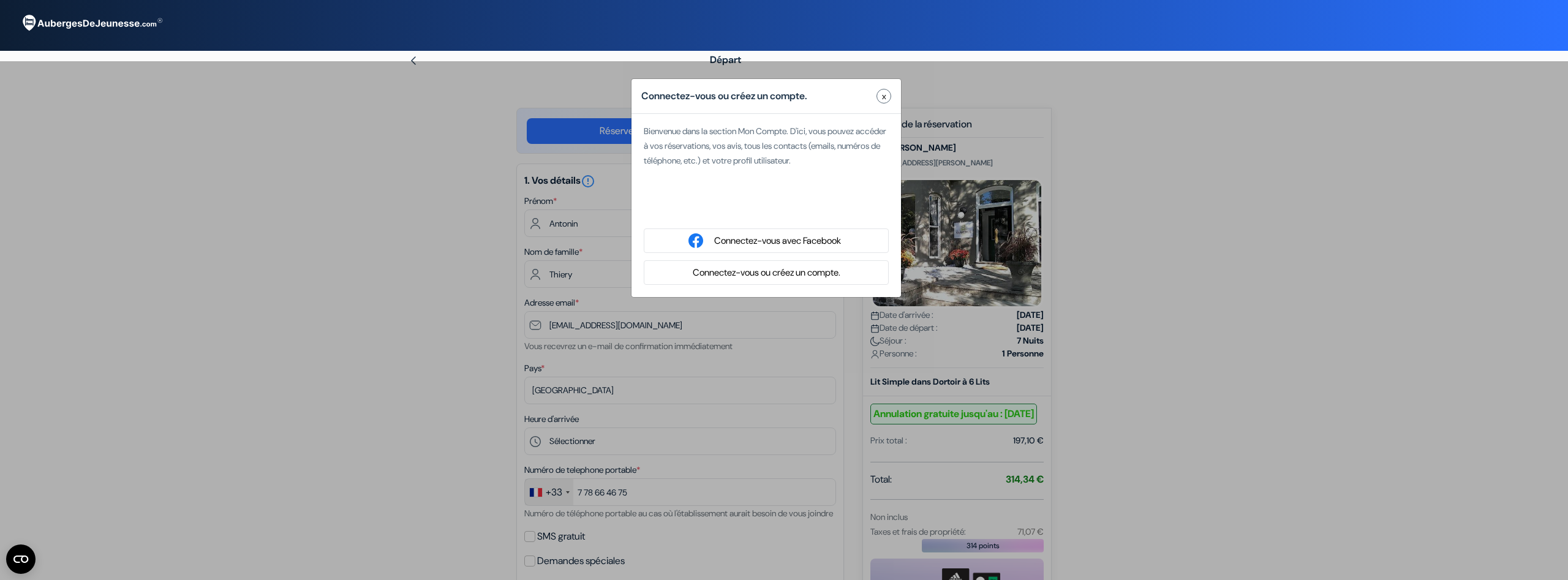
click at [722, 272] on button "Connectez-vous ou créez un compte." at bounding box center [766, 272] width 155 height 15
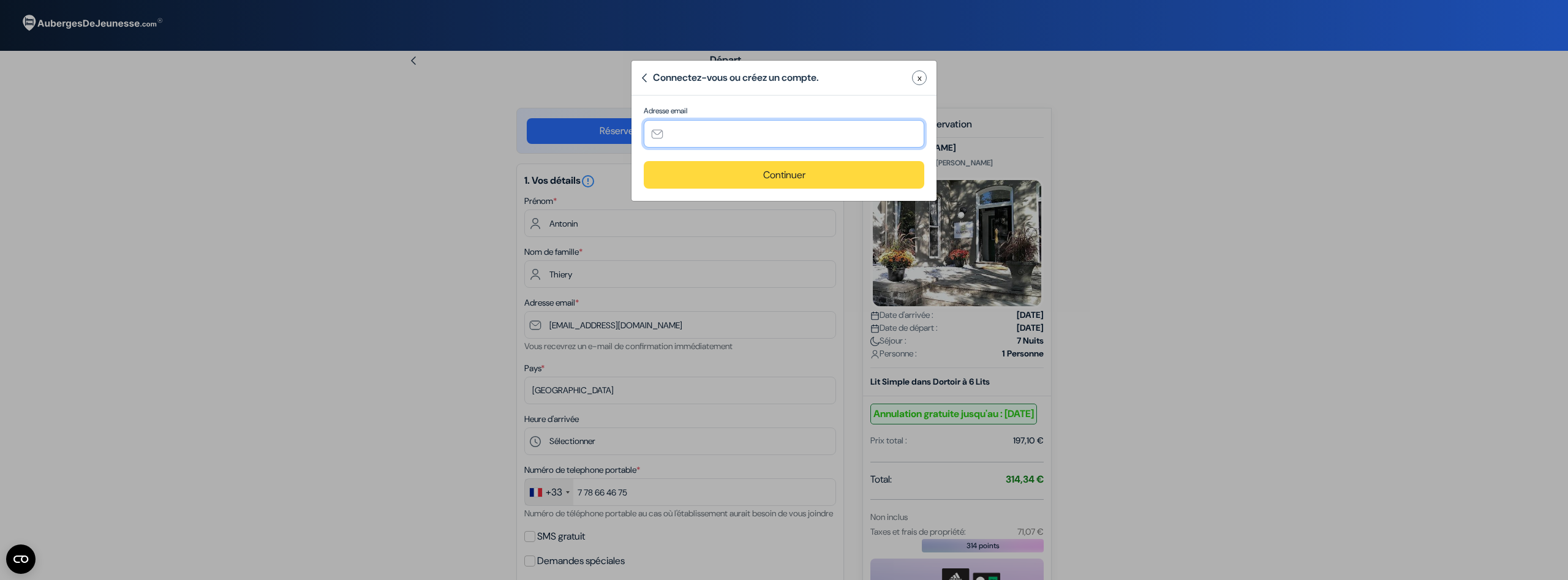
click at [718, 123] on input "text" at bounding box center [784, 134] width 280 height 28
type input "[EMAIL_ADDRESS][DOMAIN_NAME]"
click at [757, 170] on button "Continuer" at bounding box center [784, 174] width 280 height 28
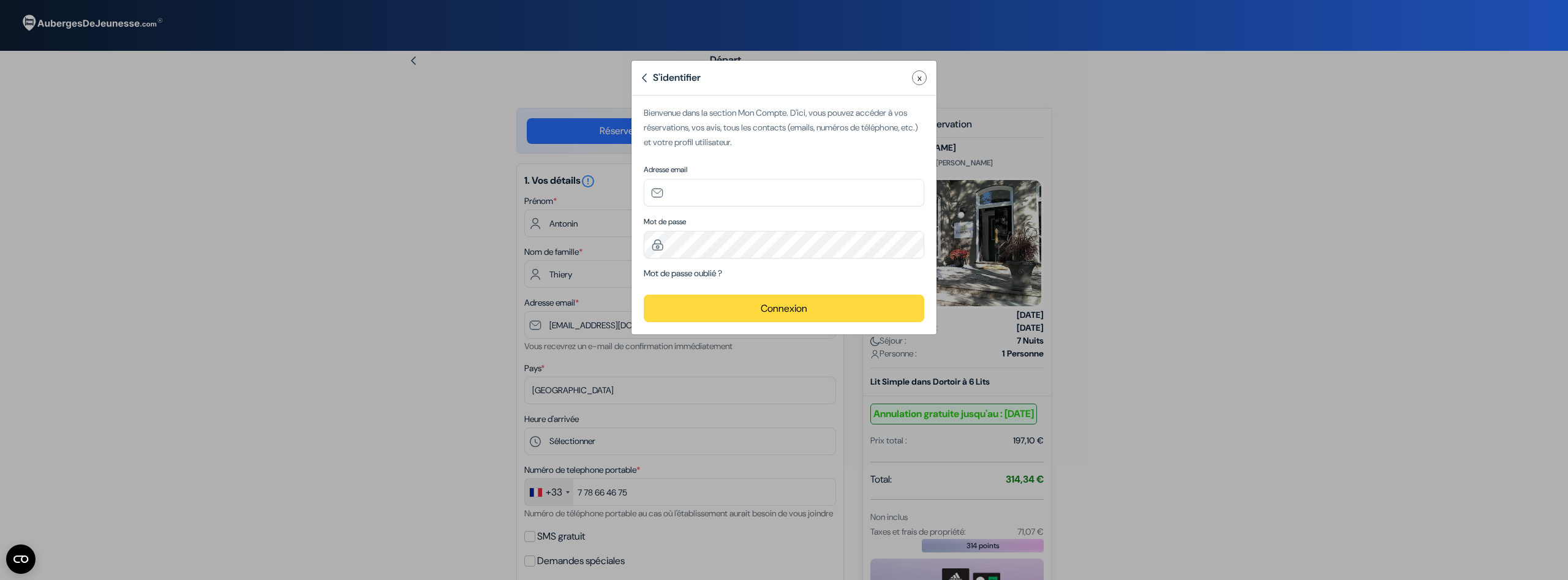
type input "[EMAIL_ADDRESS][DOMAIN_NAME]"
drag, startPoint x: 822, startPoint y: 188, endPoint x: 657, endPoint y: 201, distance: 165.5
click at [657, 201] on input "[EMAIL_ADDRESS][DOMAIN_NAME]" at bounding box center [784, 192] width 280 height 28
click at [774, 303] on button "Connexion" at bounding box center [784, 308] width 280 height 28
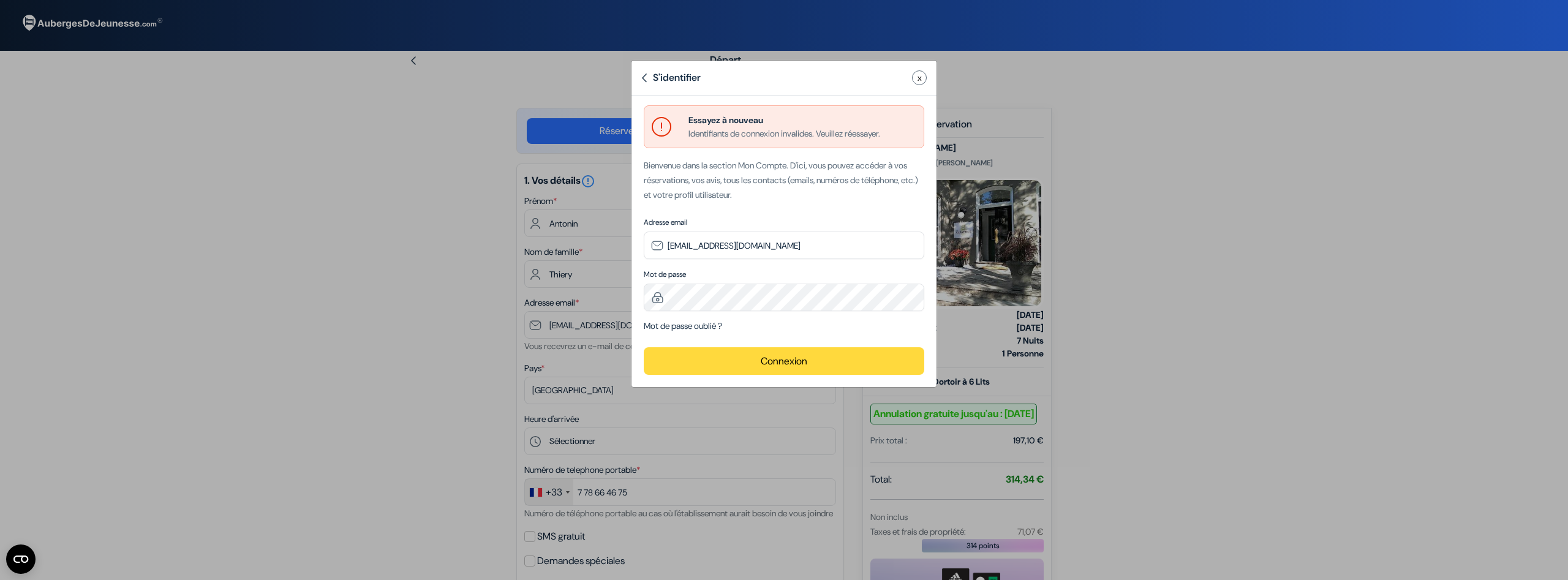
click at [641, 70] on div "S'identifier x" at bounding box center [784, 78] width 305 height 35
click at [645, 73] on img at bounding box center [644, 78] width 6 height 10
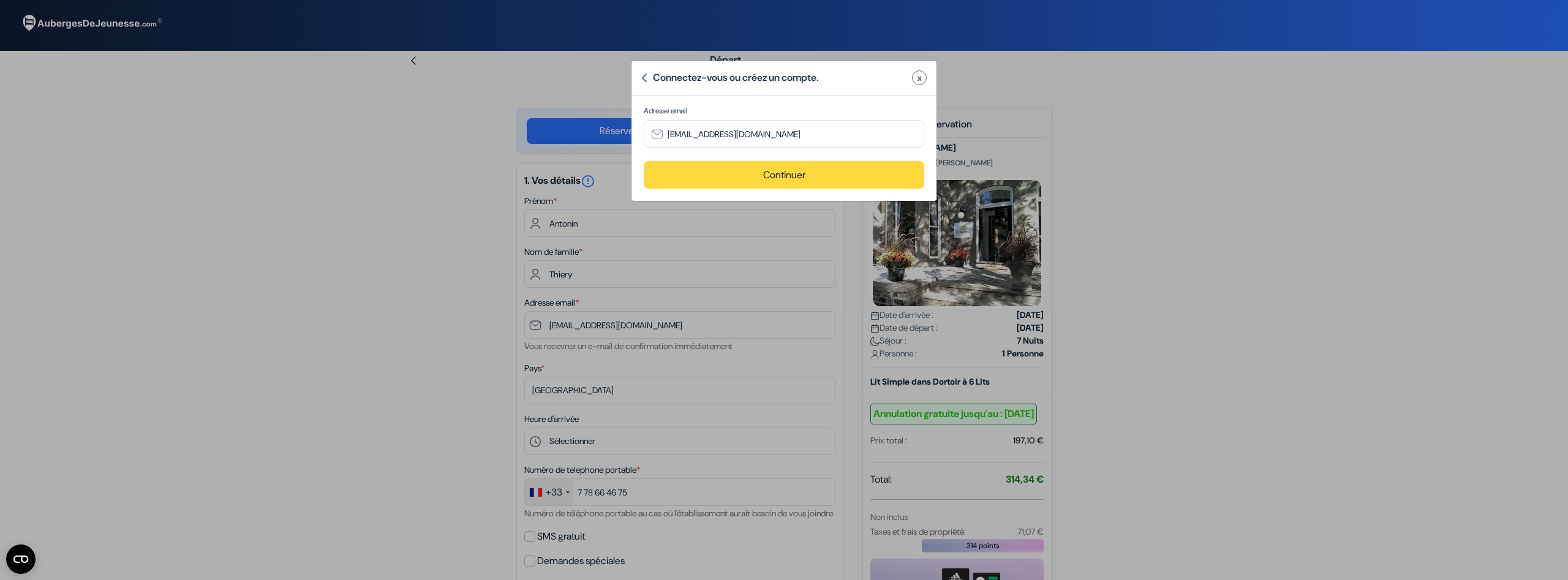
click at [637, 68] on div "Connectez-vous ou créez un compte. x" at bounding box center [784, 78] width 305 height 35
click at [641, 78] on img at bounding box center [644, 78] width 6 height 10
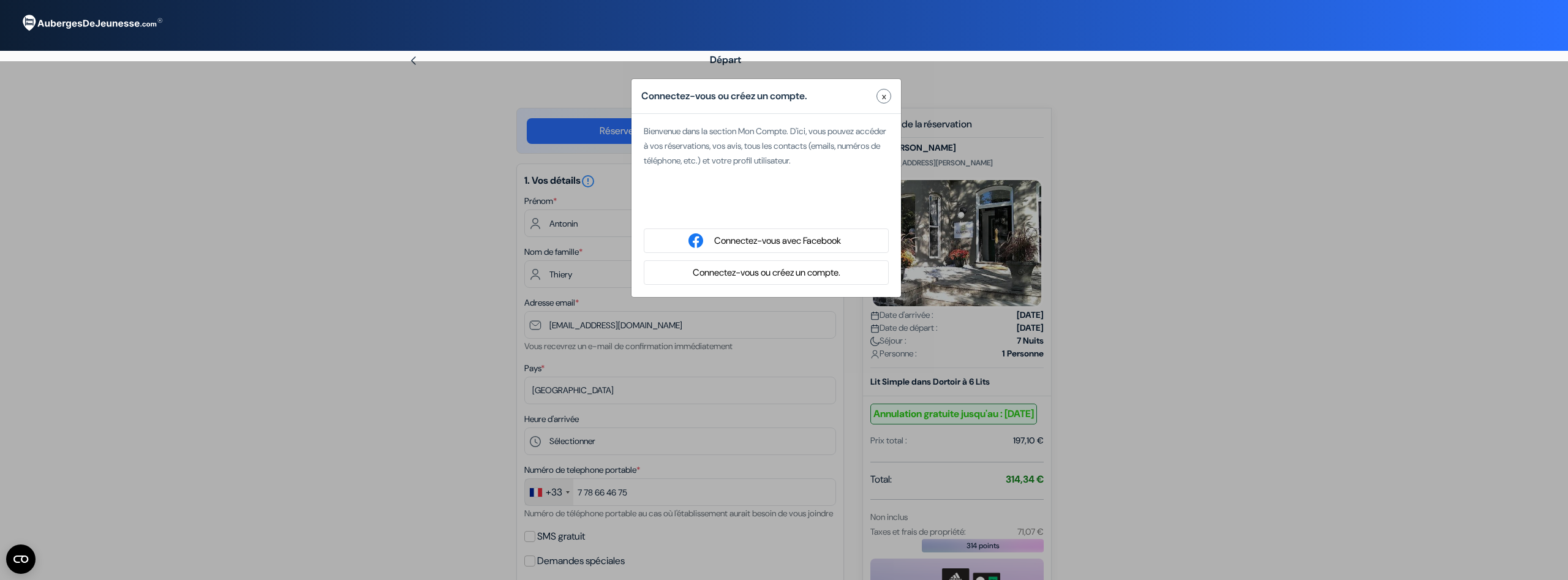
click at [875, 98] on div "Connectez-vous ou créez un compte. x" at bounding box center [766, 96] width 269 height 35
click at [899, 92] on div "Connectez-vous ou créez un compte. x" at bounding box center [766, 96] width 269 height 35
click at [879, 96] on button "x" at bounding box center [884, 96] width 14 height 14
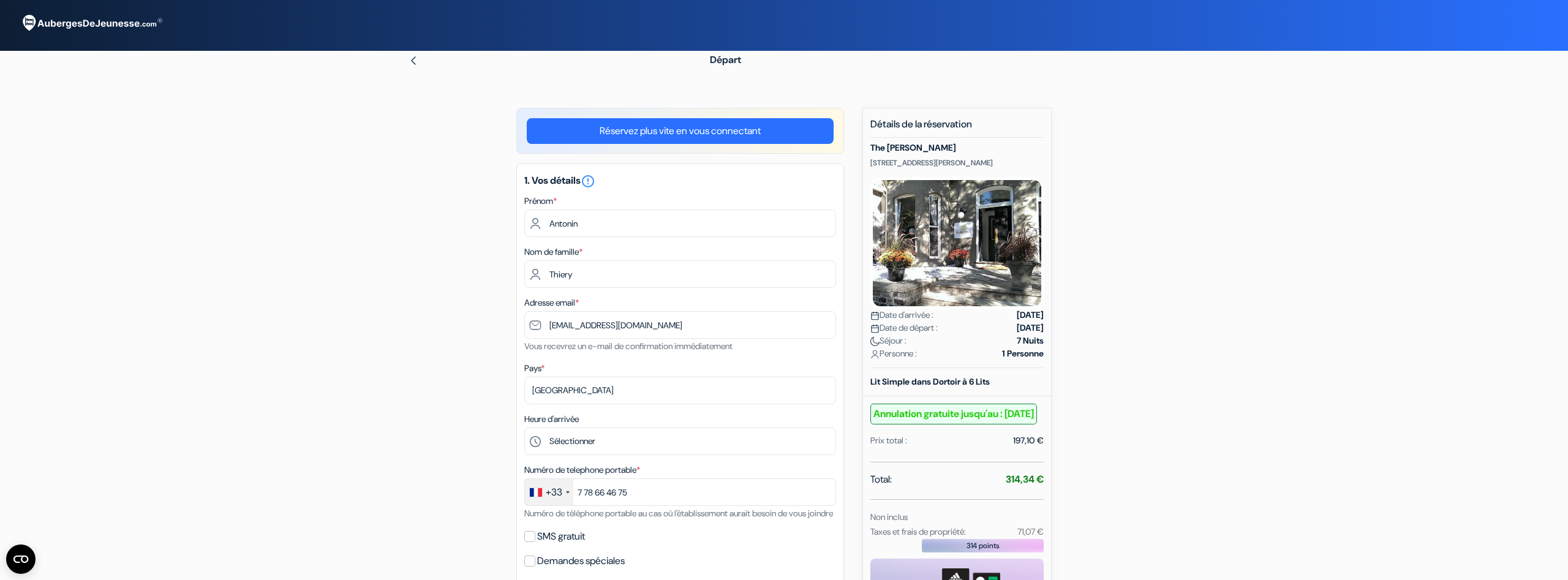
click at [621, 135] on link "Réservez plus vite en vous connectant" at bounding box center [680, 131] width 307 height 25
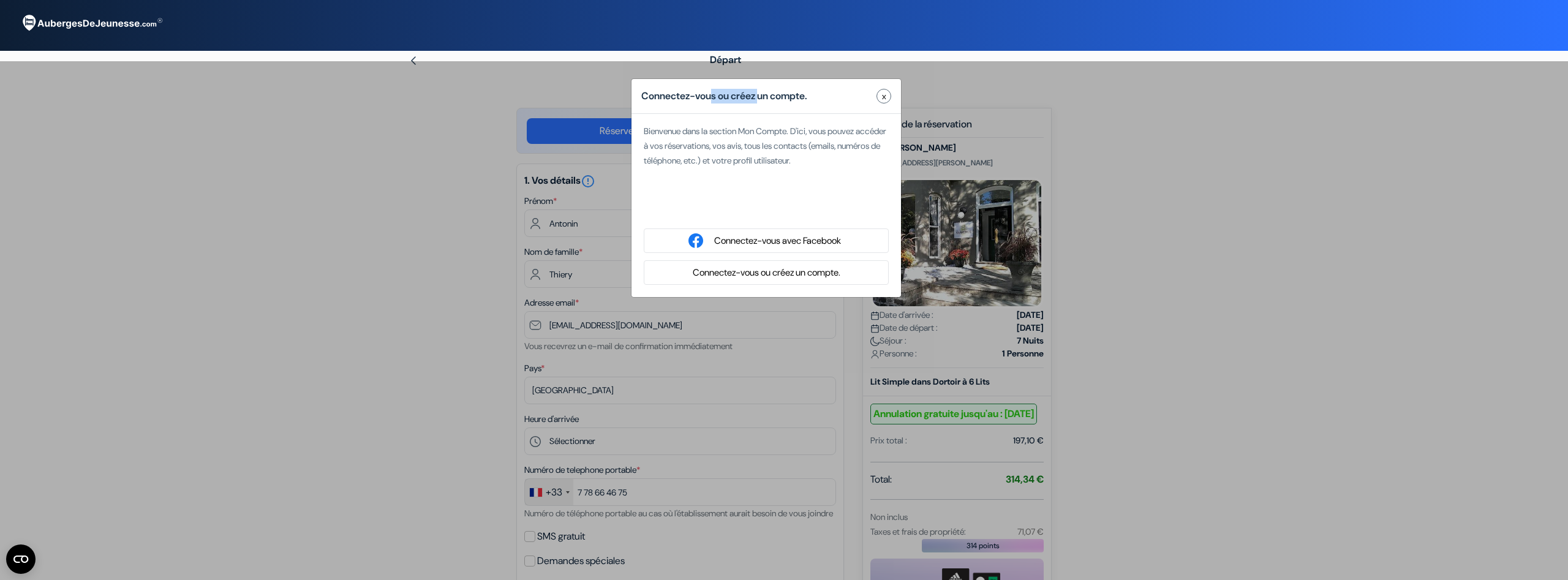
drag, startPoint x: 716, startPoint y: 98, endPoint x: 770, endPoint y: 99, distance: 54.0
click at [770, 99] on h5 "Connectez-vous ou créez un compte." at bounding box center [724, 96] width 166 height 14
click at [783, 165] on span "Bienvenue dans la section Mon Compte. D'ici, vous pouvez accéder à vos réservat…" at bounding box center [765, 146] width 242 height 41
click at [743, 280] on button "Connectez-vous ou créez un compte." at bounding box center [766, 272] width 155 height 15
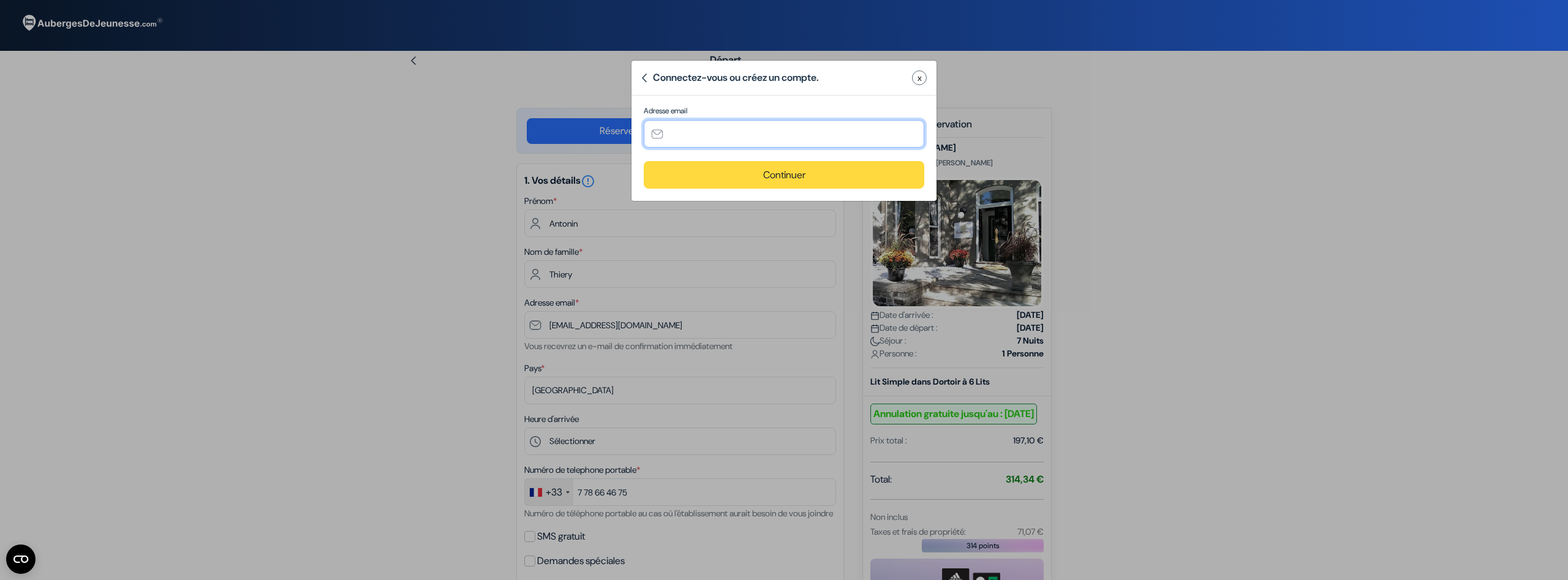
click at [735, 142] on input "text" at bounding box center [784, 134] width 280 height 28
click at [735, 141] on input "text" at bounding box center [784, 134] width 280 height 28
click at [692, 131] on input "text" at bounding box center [784, 134] width 280 height 28
paste input "[EMAIL_ADDRESS][DOMAIN_NAME]"
type input "[EMAIL_ADDRESS][DOMAIN_NAME]"
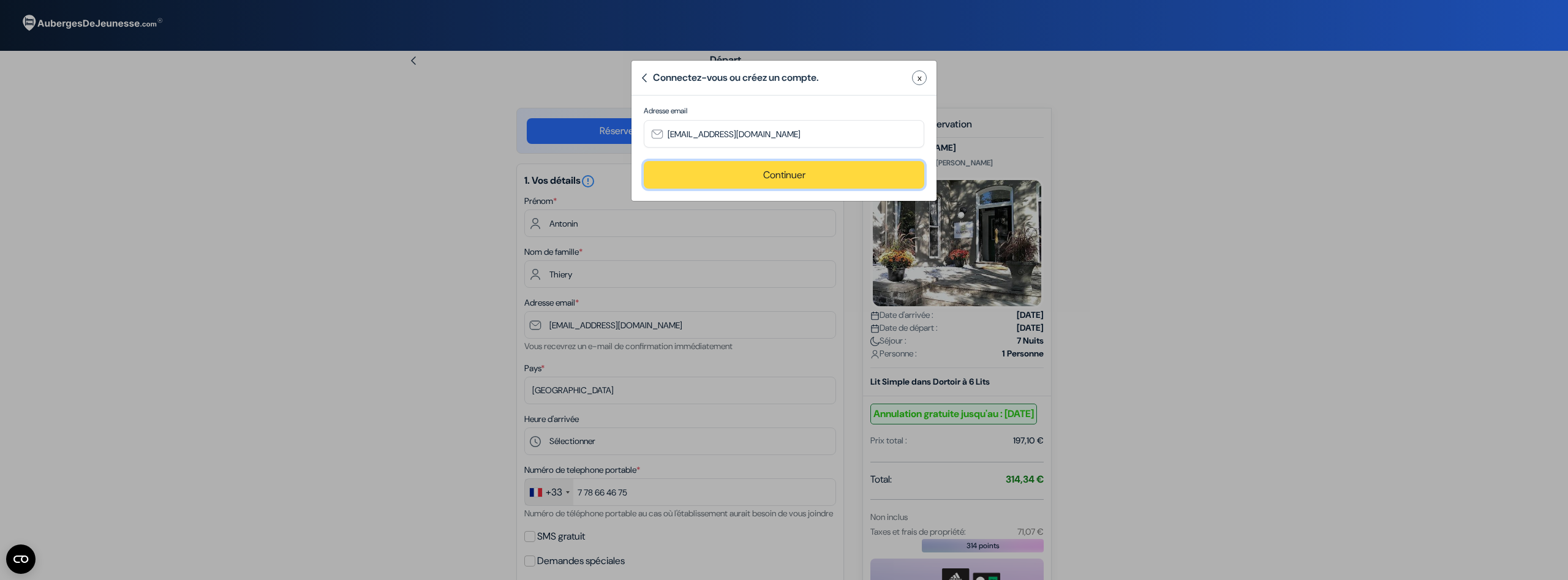
click at [766, 164] on button "Continuer" at bounding box center [784, 174] width 280 height 28
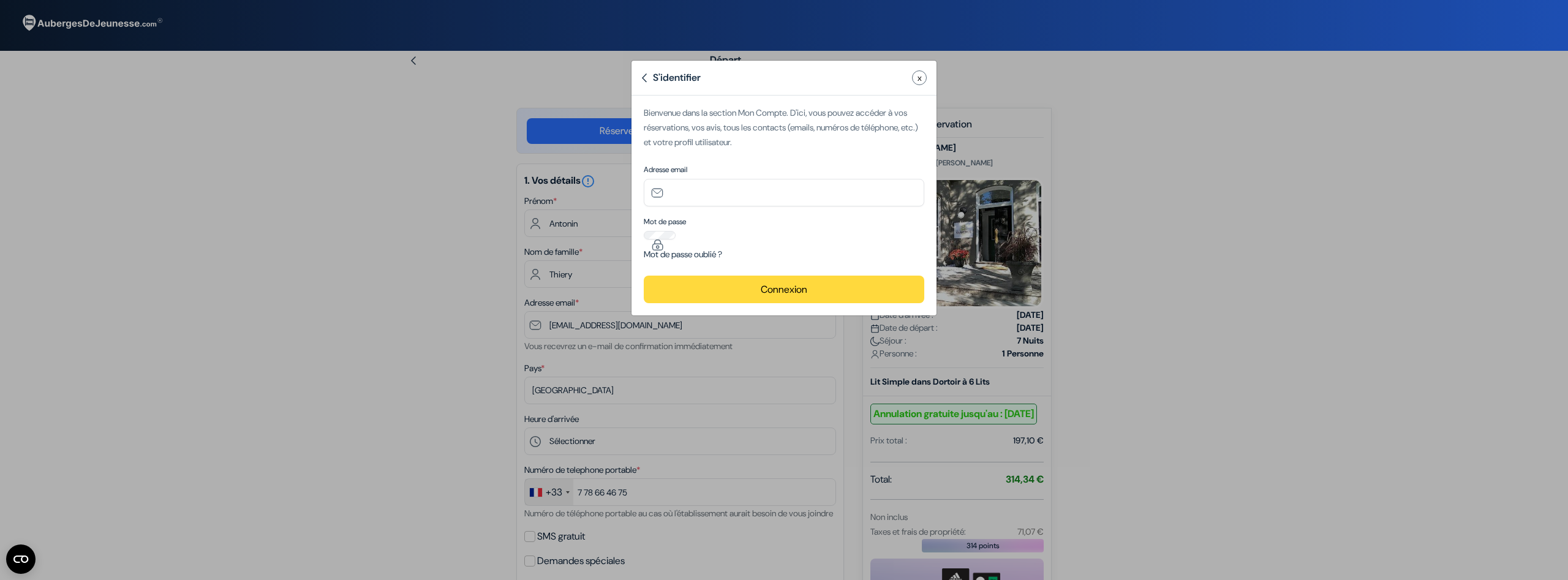
type input "[EMAIL_ADDRESS][DOMAIN_NAME]"
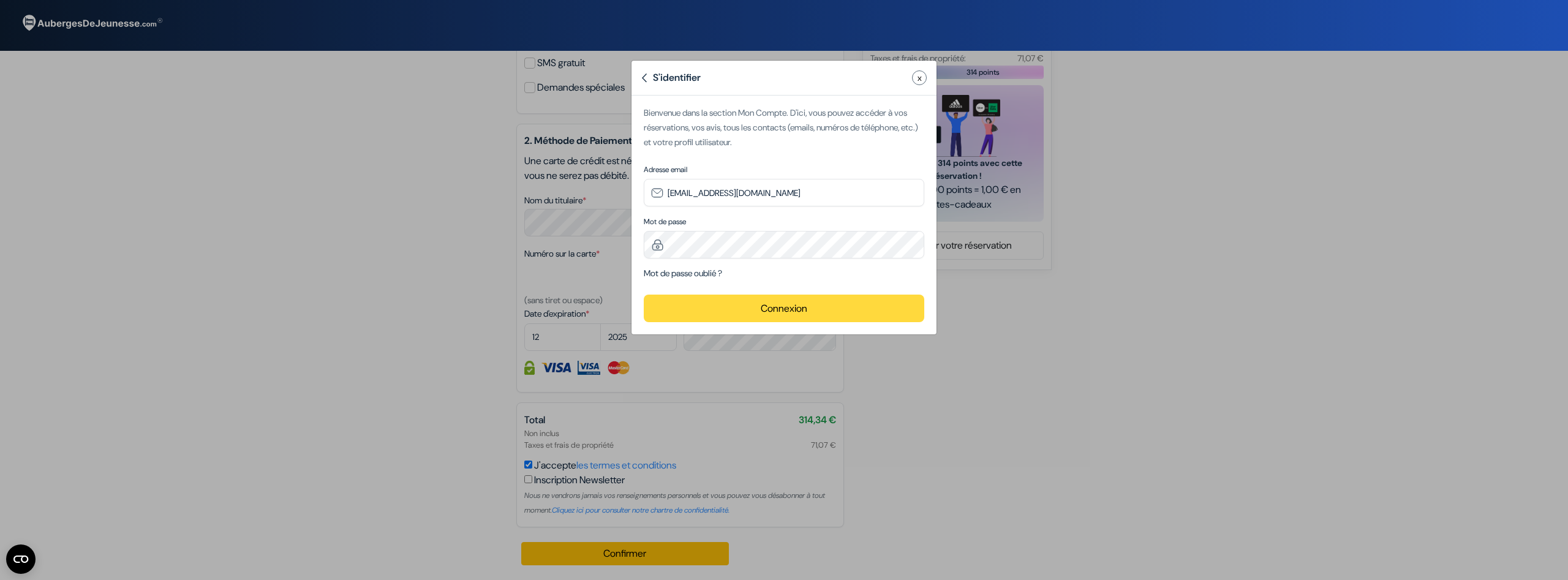
click at [456, 165] on div "S'identifier x Essayez à nouveau Identifiants de connexion invalides. Veuillez …" at bounding box center [784, 290] width 1568 height 580
click at [927, 78] on div "S'identifier x" at bounding box center [784, 78] width 305 height 35
click at [917, 76] on button "x" at bounding box center [919, 77] width 14 height 14
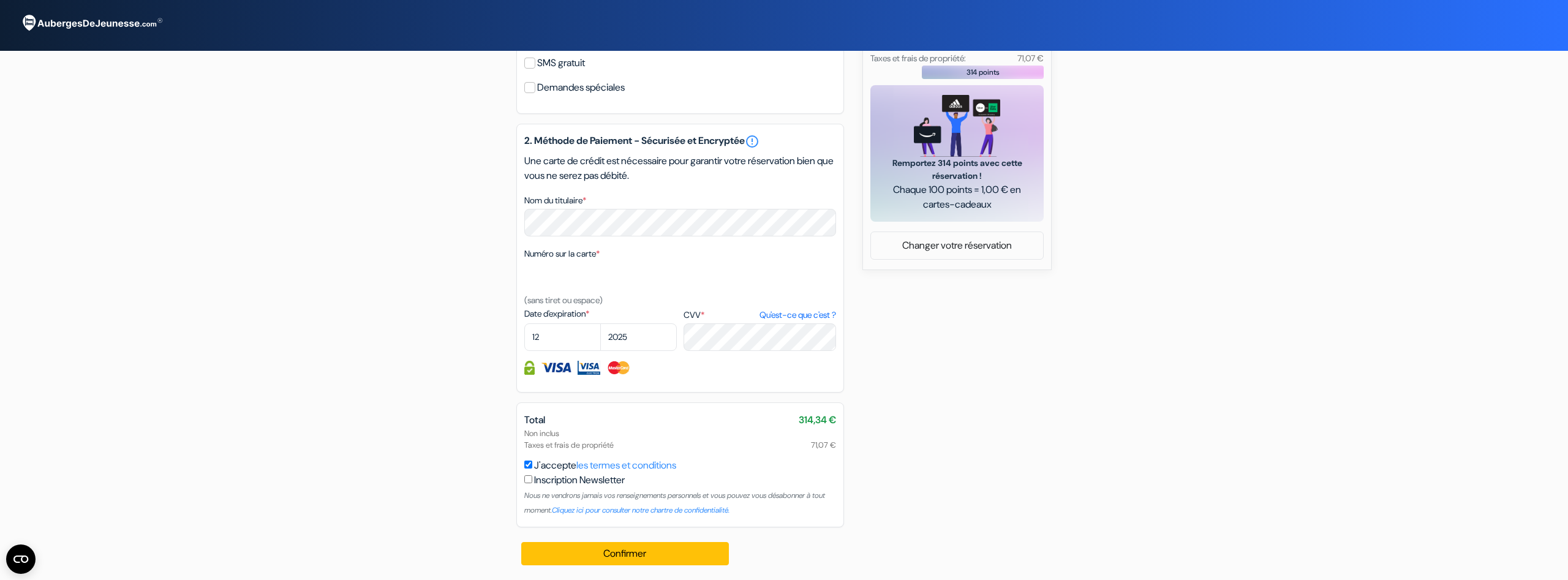
scroll to position [0, 0]
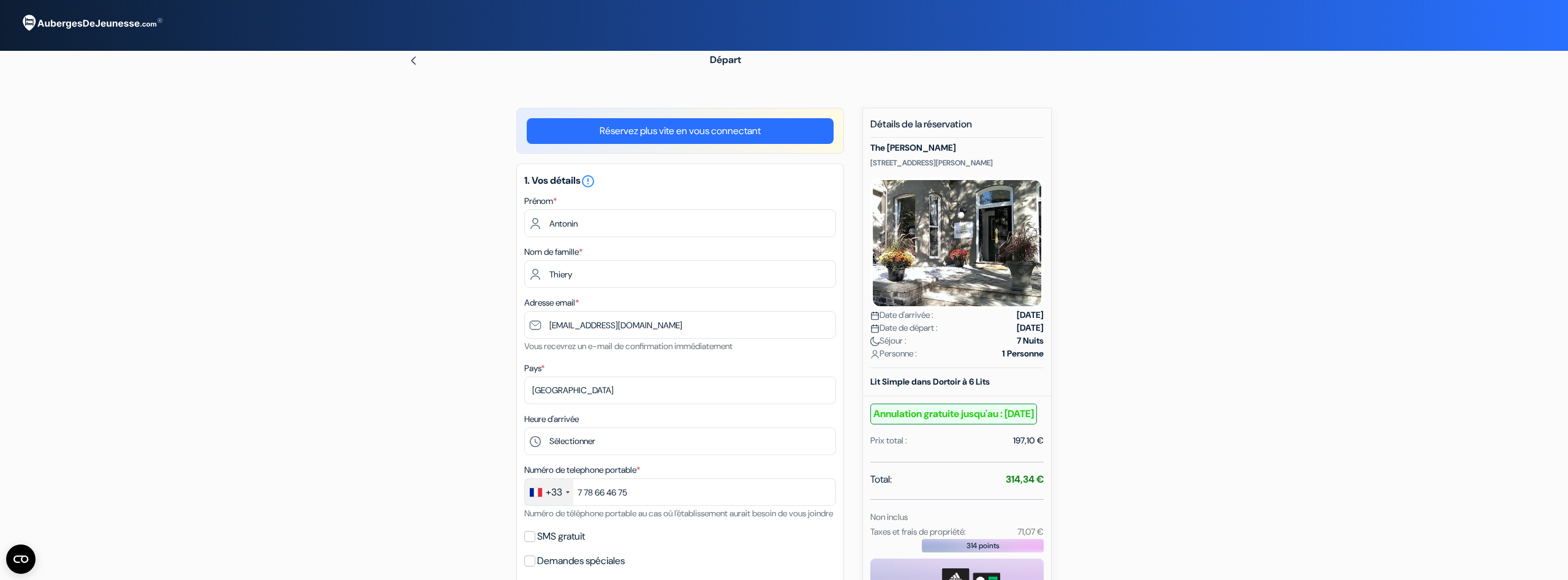
click at [49, 17] on img at bounding box center [91, 23] width 153 height 33
